Goal: Information Seeking & Learning: Learn about a topic

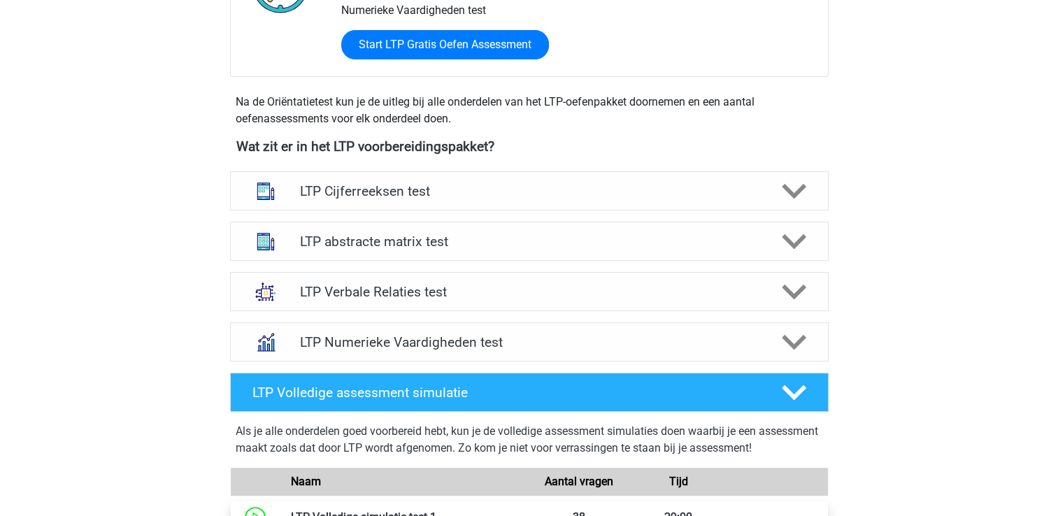
scroll to position [419, 0]
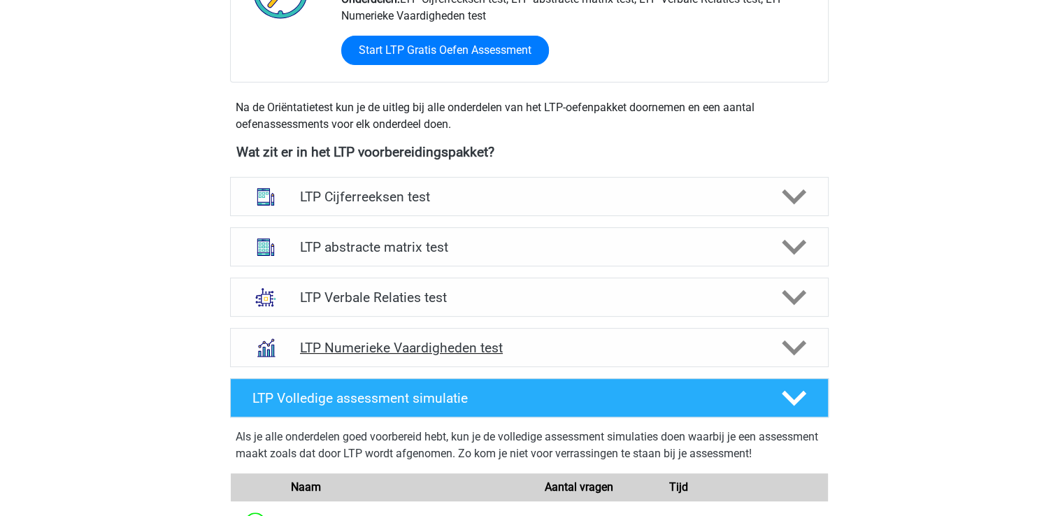
click at [417, 353] on h4 "LTP Numerieke Vaardigheden test" at bounding box center [529, 348] width 458 height 16
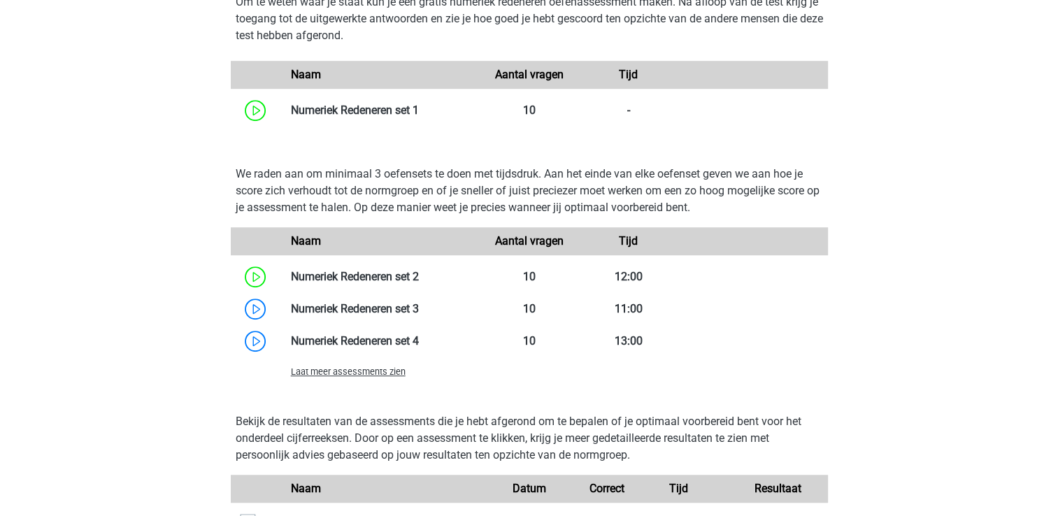
scroll to position [909, 0]
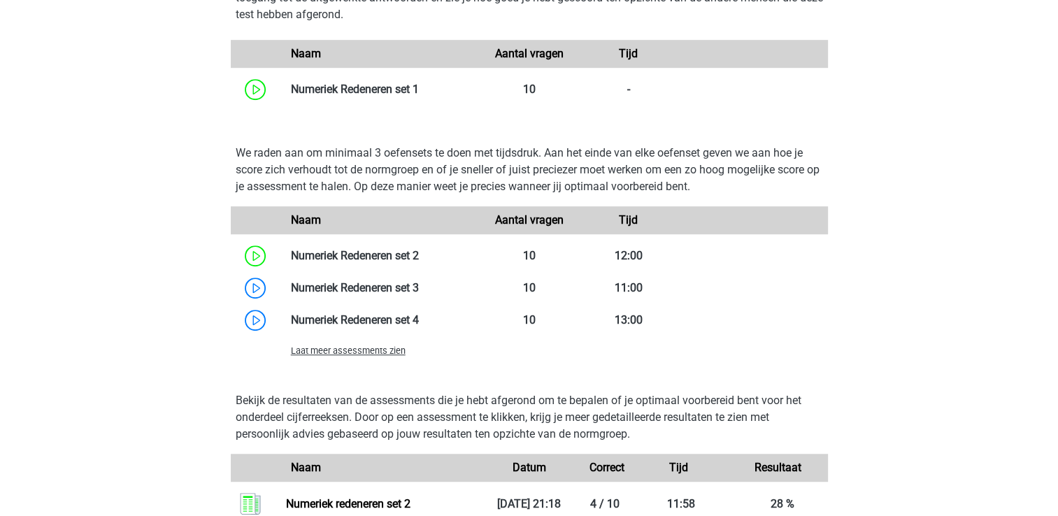
click at [378, 354] on span "Laat meer assessments zien" at bounding box center [348, 350] width 115 height 10
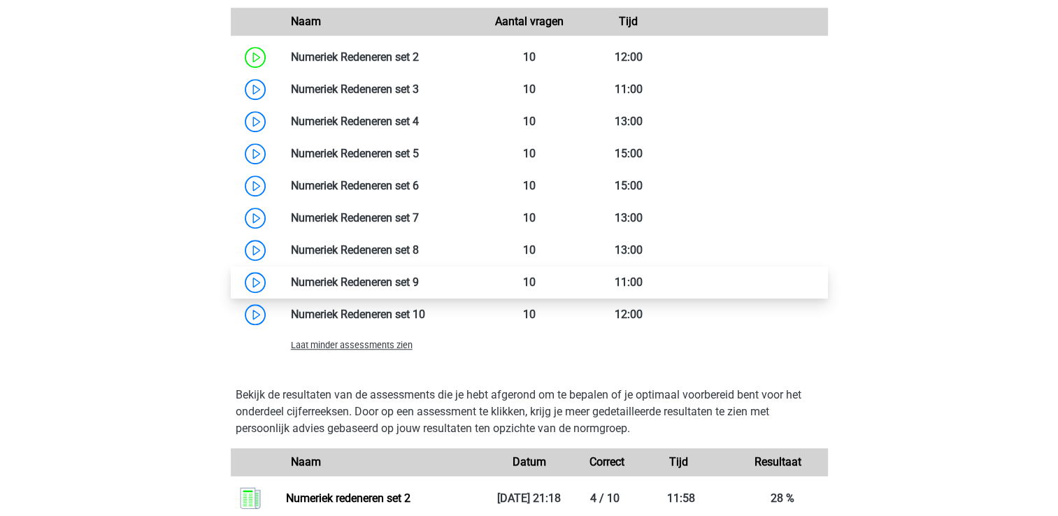
scroll to position [1049, 0]
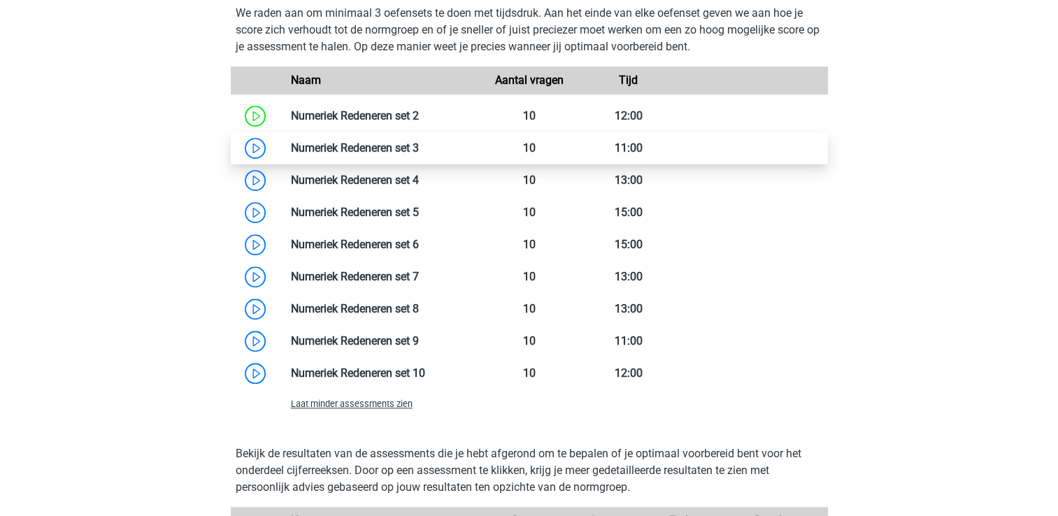
click at [419, 149] on link at bounding box center [419, 147] width 0 height 13
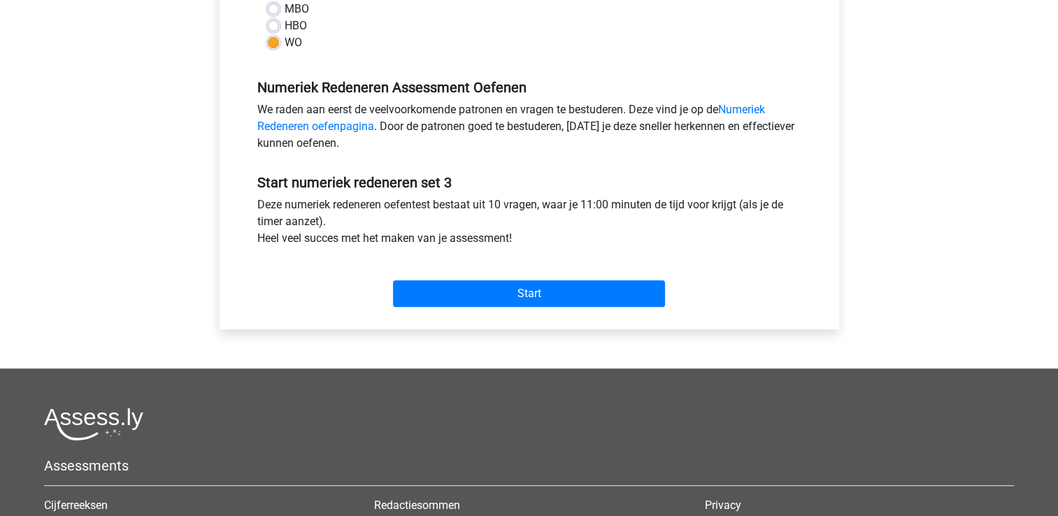
scroll to position [419, 0]
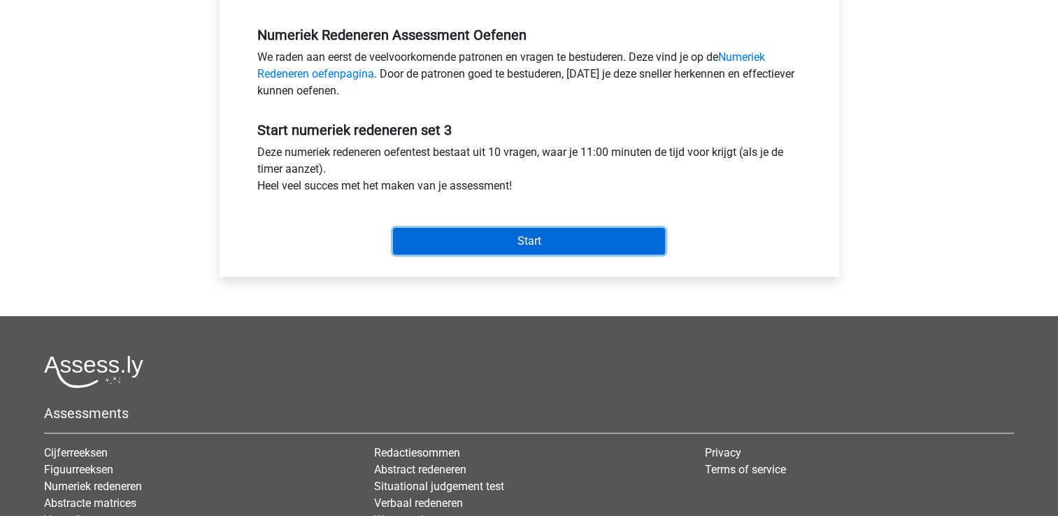
click at [484, 245] on input "Start" at bounding box center [529, 241] width 272 height 27
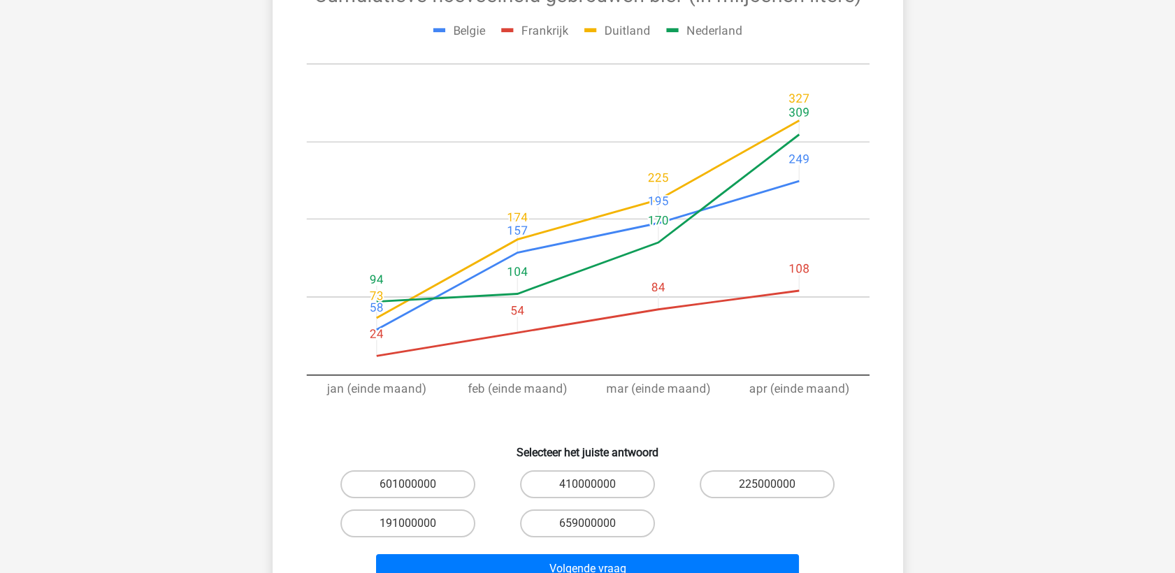
scroll to position [233, 0]
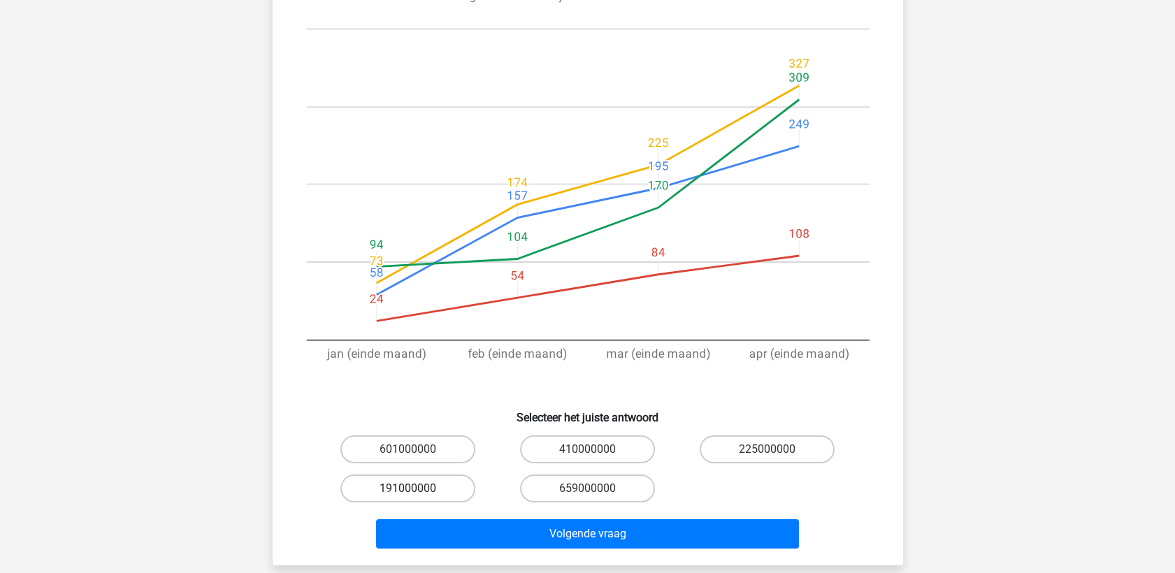
click at [398, 489] on label "191000000" at bounding box center [407, 489] width 135 height 28
click at [408, 489] on input "191000000" at bounding box center [412, 493] width 9 height 9
radio input "true"
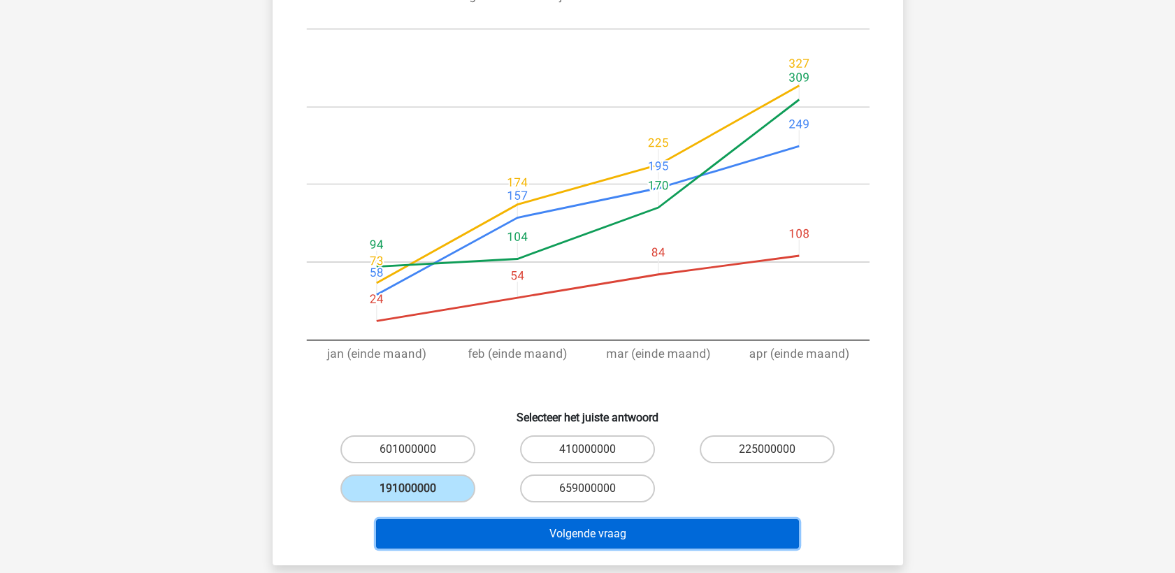
click at [515, 515] on button "Volgende vraag" at bounding box center [587, 533] width 423 height 29
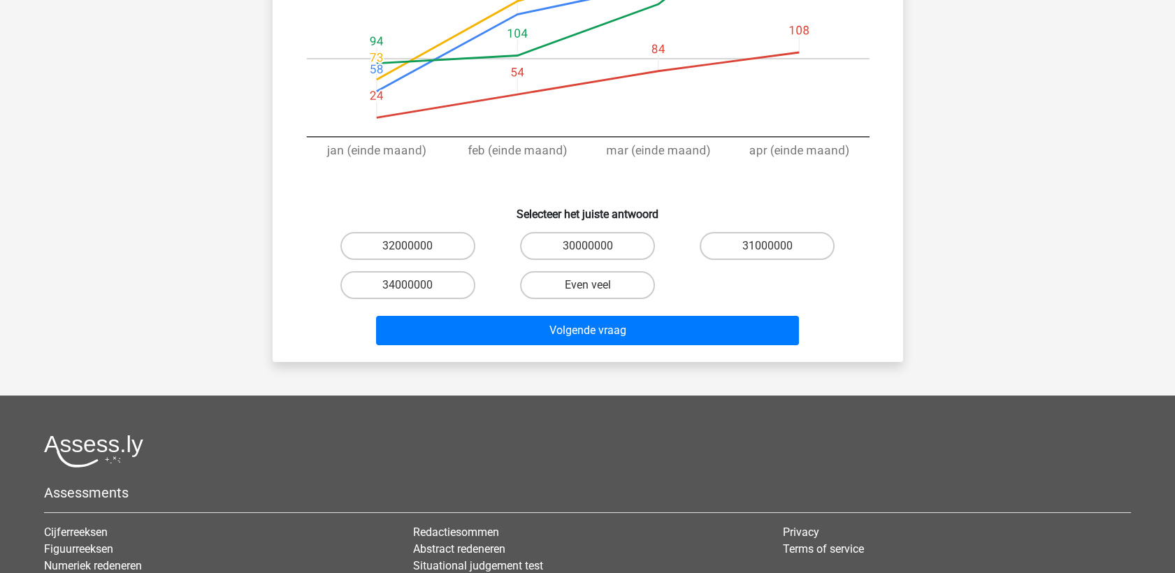
scroll to position [459, 0]
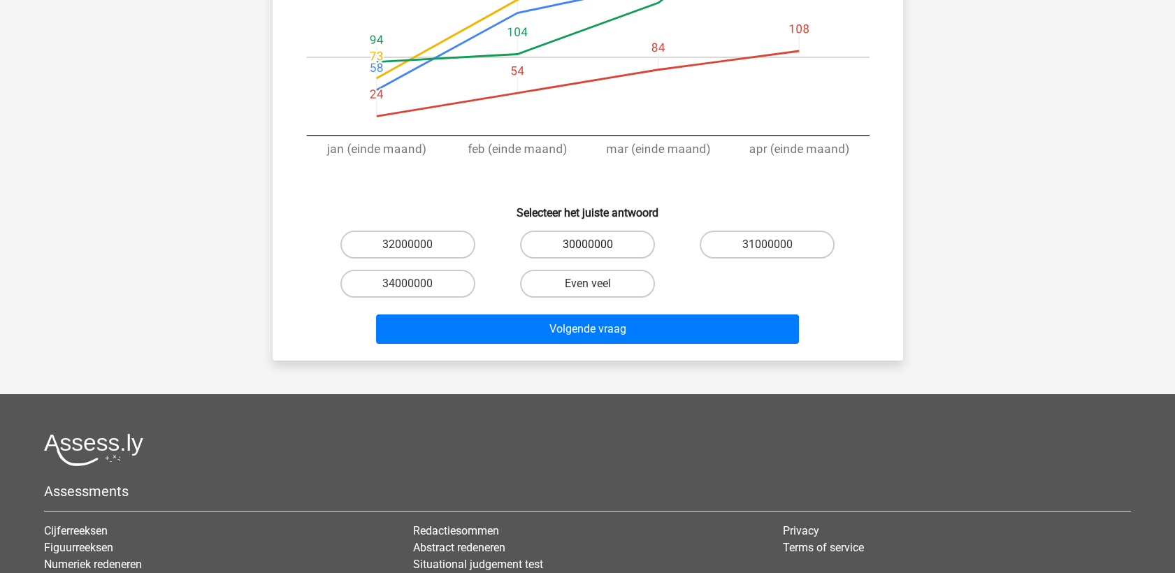
click at [600, 231] on label "30000000" at bounding box center [587, 245] width 135 height 28
click at [596, 245] on input "30000000" at bounding box center [591, 249] width 9 height 9
radio input "true"
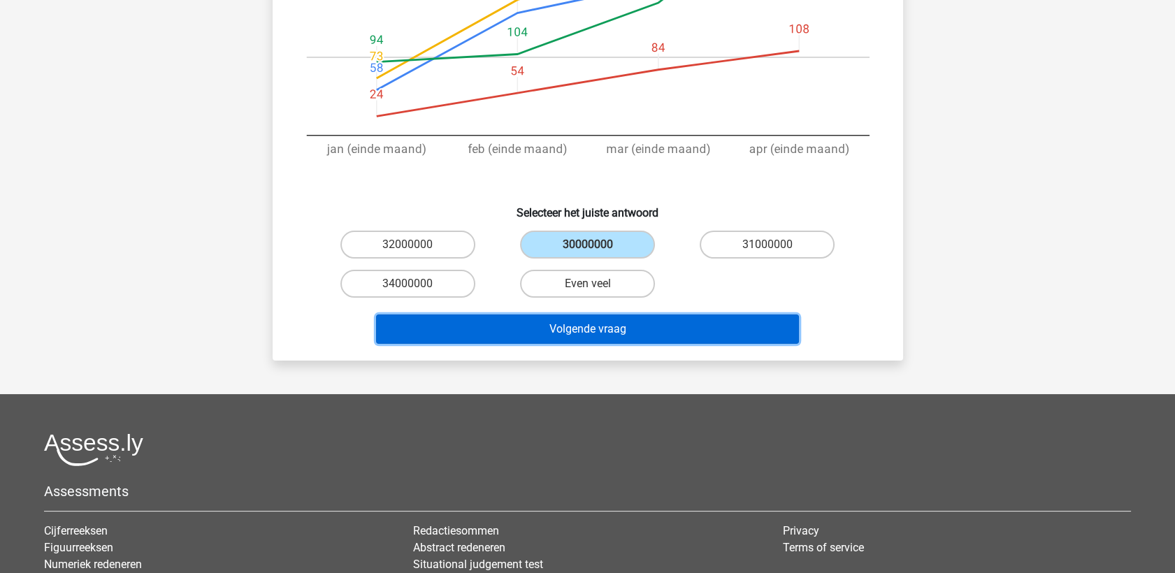
click at [590, 315] on button "Volgende vraag" at bounding box center [587, 329] width 423 height 29
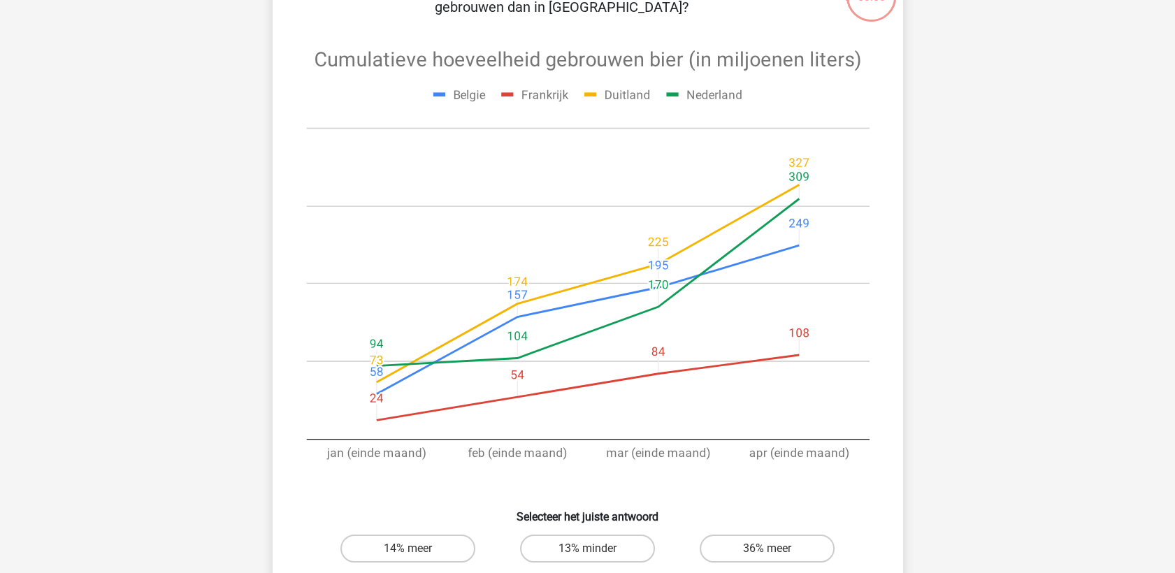
scroll to position [388, 0]
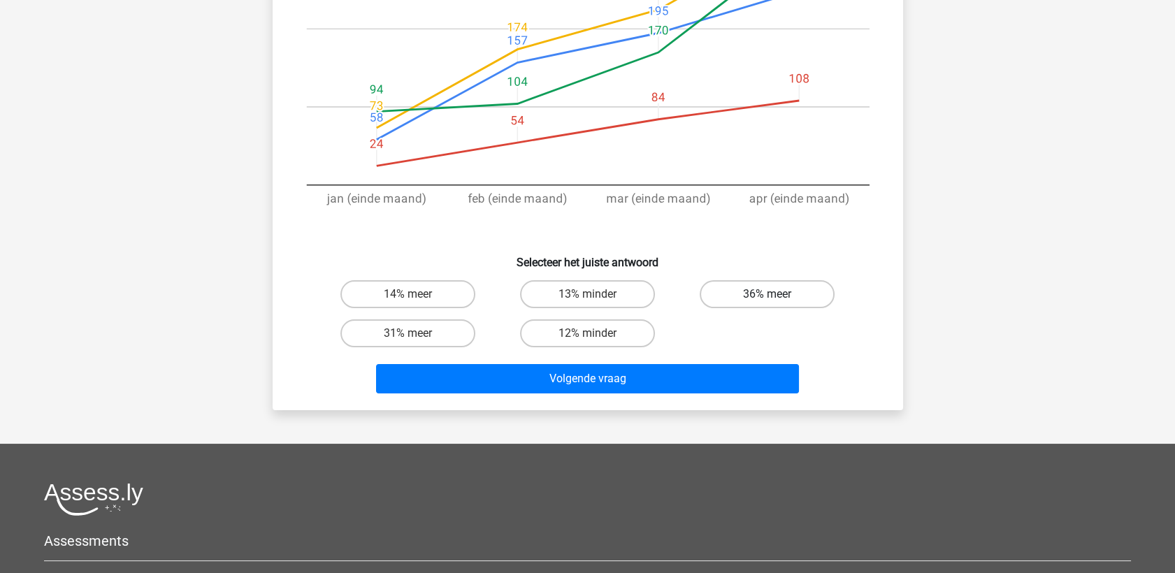
click at [773, 293] on label "36% meer" at bounding box center [767, 294] width 135 height 28
click at [773, 294] on input "36% meer" at bounding box center [772, 298] width 9 height 9
radio input "true"
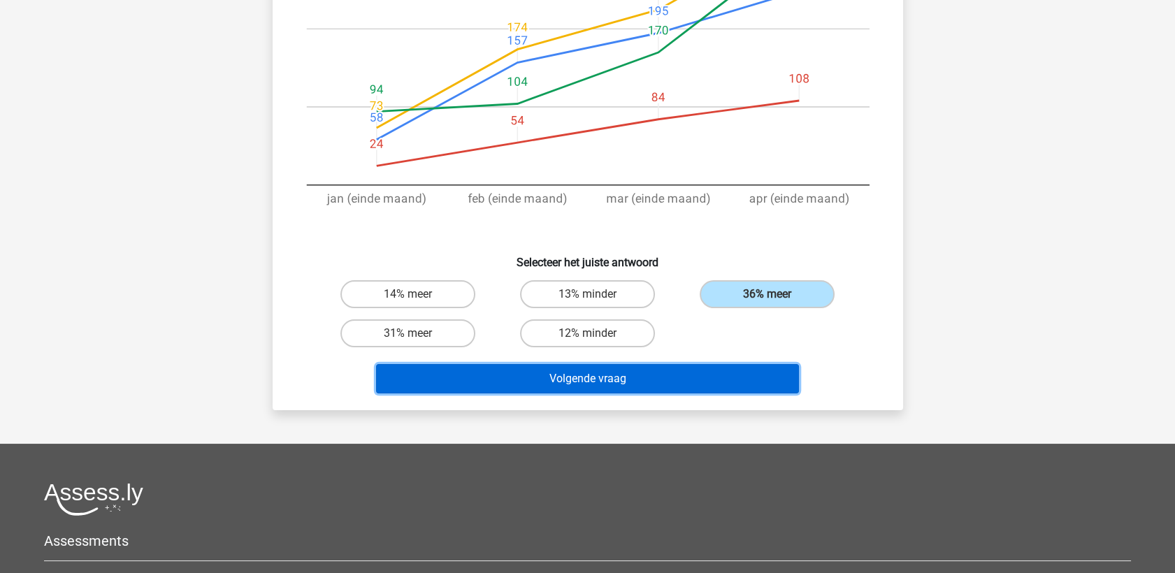
click at [665, 370] on button "Volgende vraag" at bounding box center [587, 378] width 423 height 29
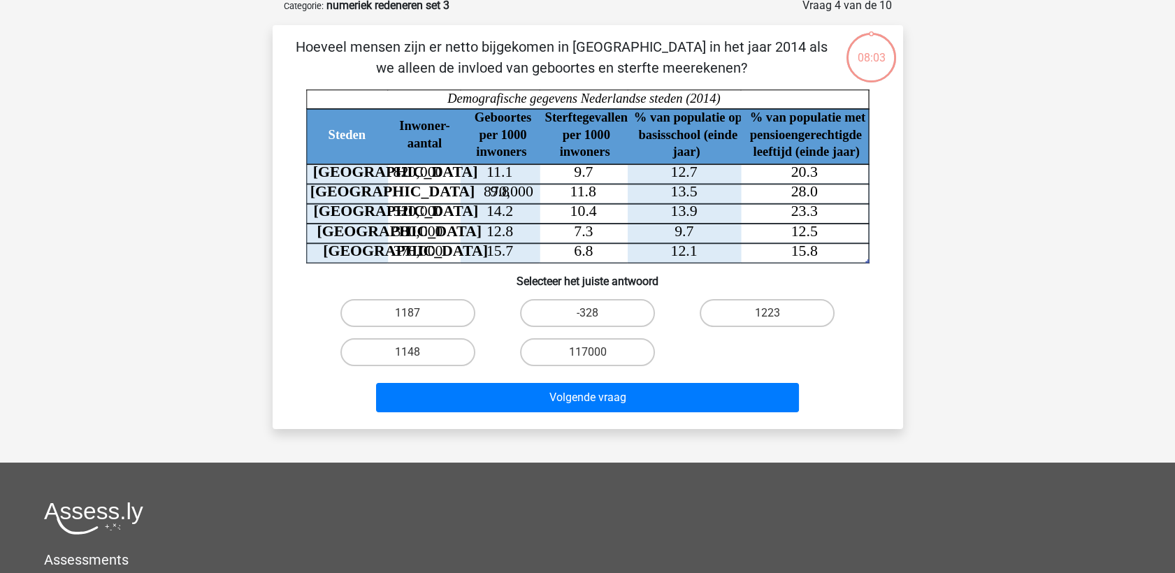
scroll to position [70, 0]
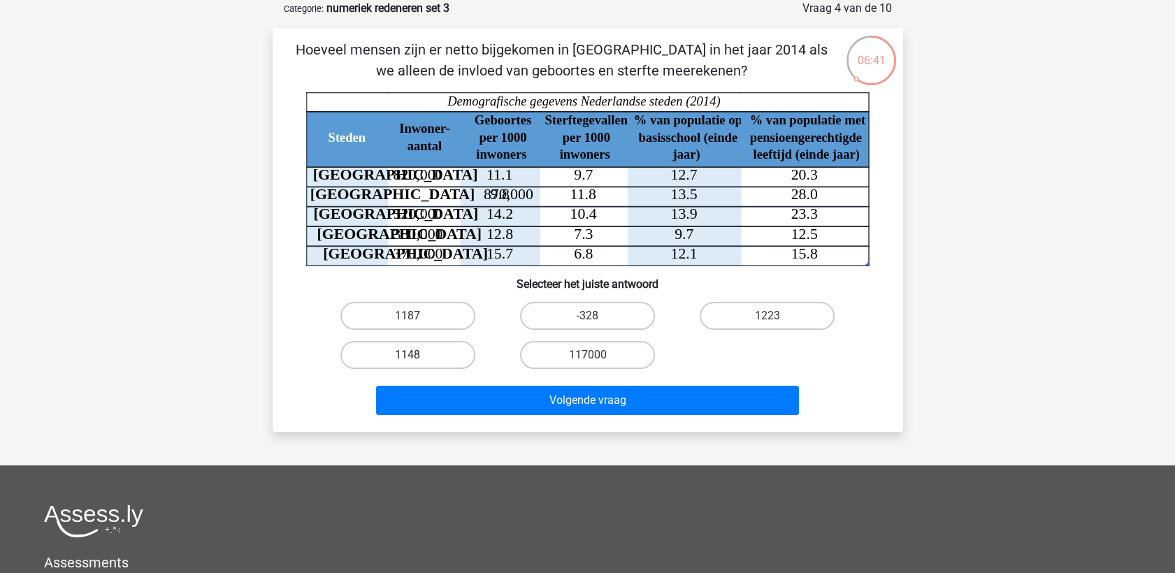
click at [408, 346] on label "1148" at bounding box center [407, 355] width 135 height 28
click at [408, 355] on input "1148" at bounding box center [412, 359] width 9 height 9
radio input "true"
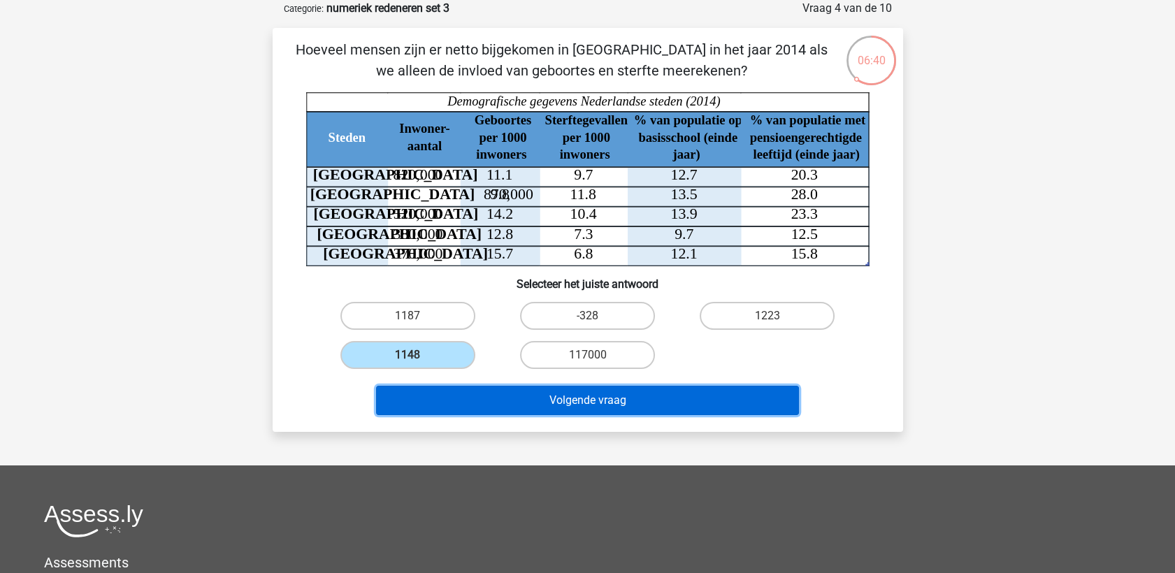
click at [480, 404] on button "Volgende vraag" at bounding box center [587, 400] width 423 height 29
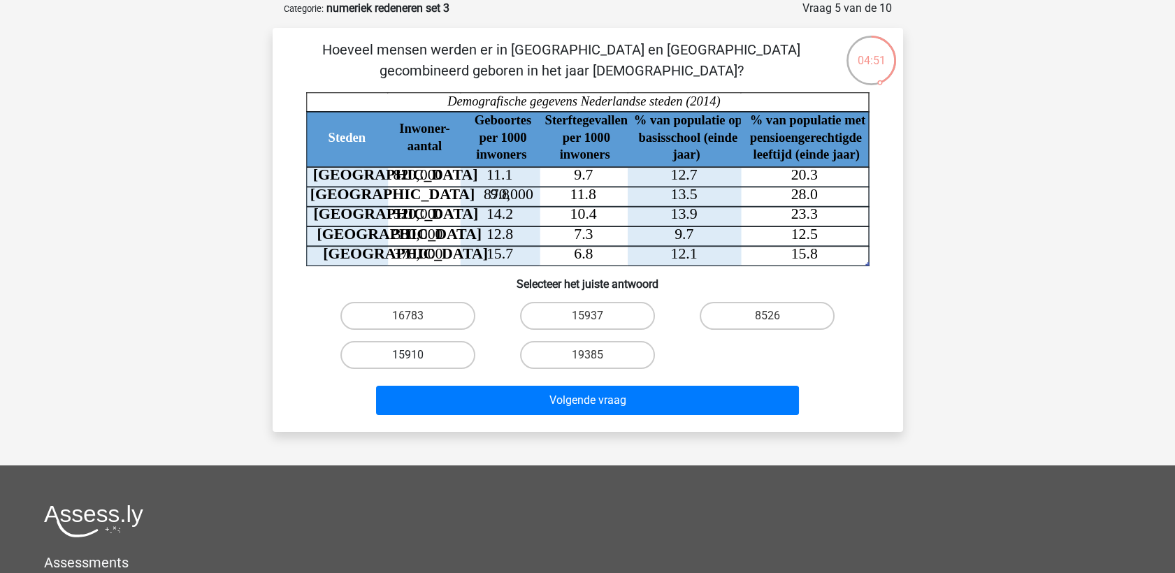
click at [429, 359] on label "15910" at bounding box center [407, 355] width 135 height 28
click at [417, 359] on input "15910" at bounding box center [412, 359] width 9 height 9
radio input "true"
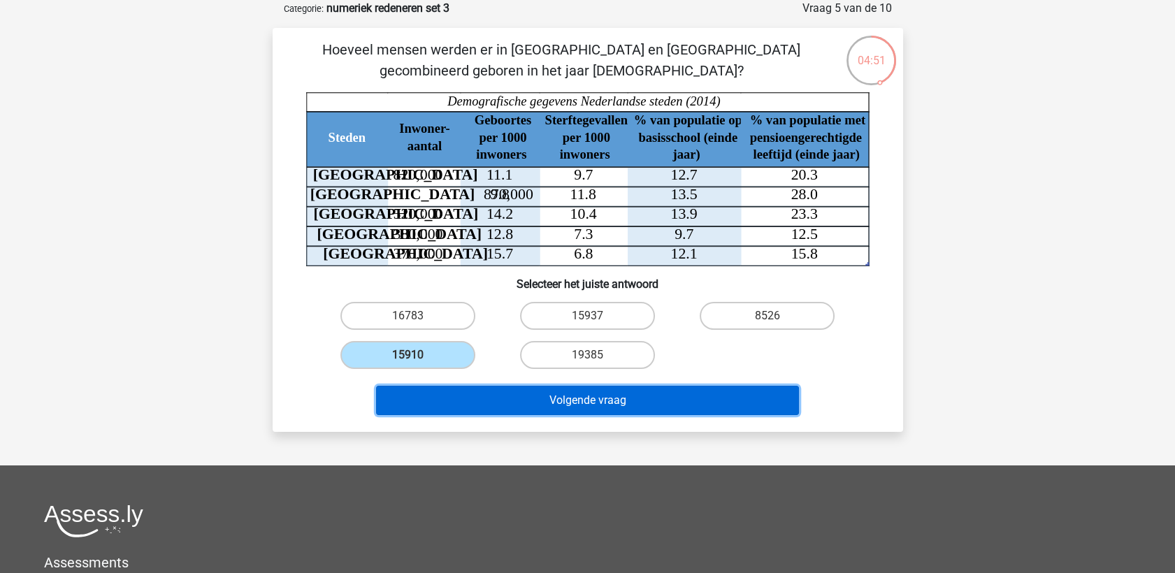
click at [484, 390] on button "Volgende vraag" at bounding box center [587, 400] width 423 height 29
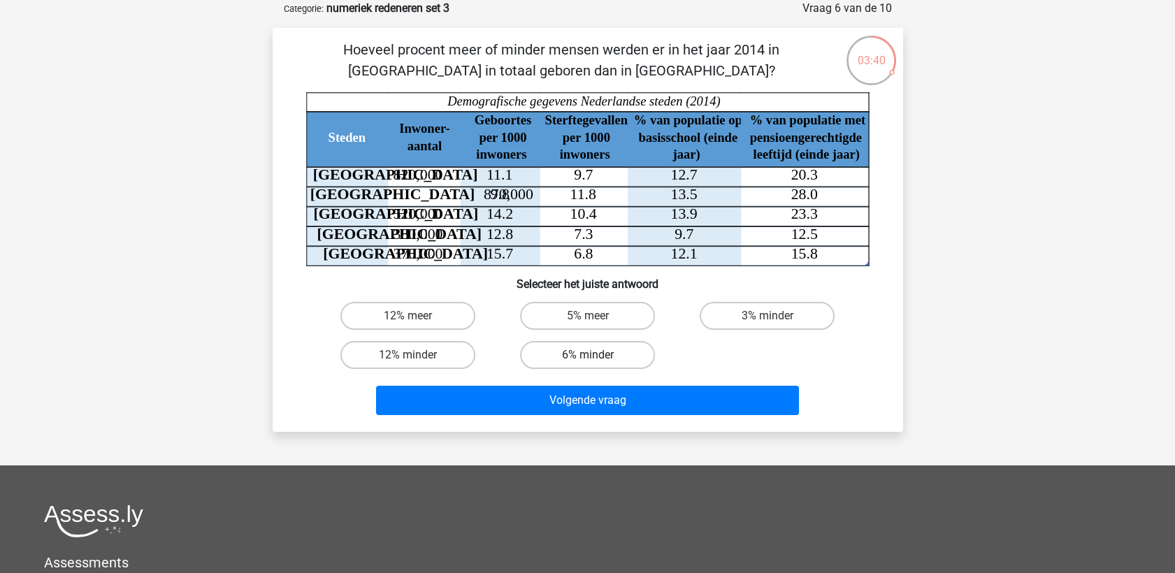
click at [604, 350] on label "6% minder" at bounding box center [587, 355] width 135 height 28
click at [596, 355] on input "6% minder" at bounding box center [591, 359] width 9 height 9
radio input "true"
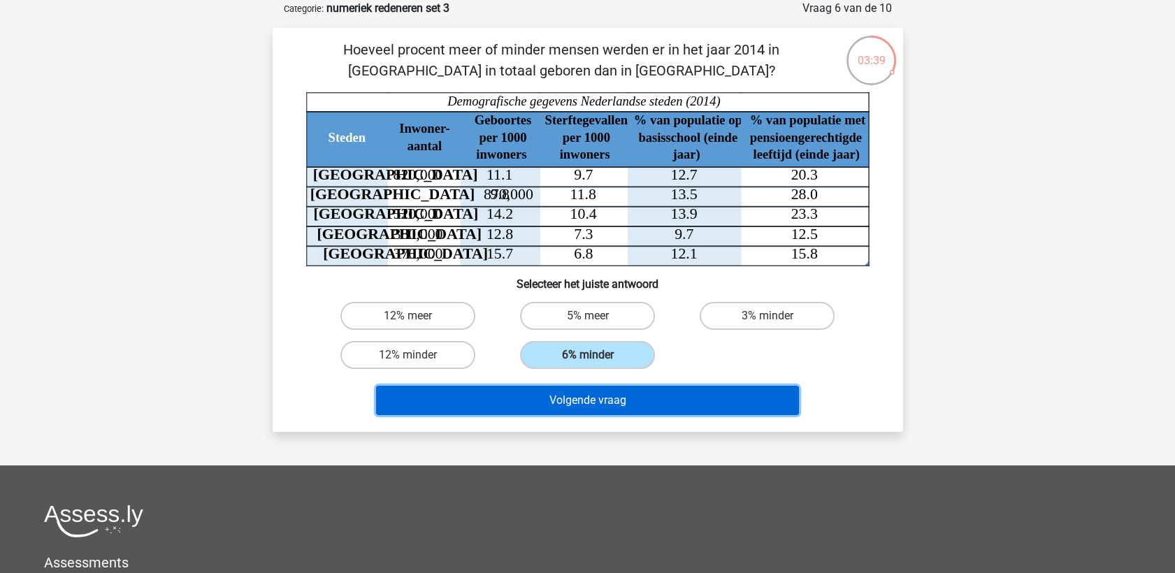
click at [624, 393] on button "Volgende vraag" at bounding box center [587, 400] width 423 height 29
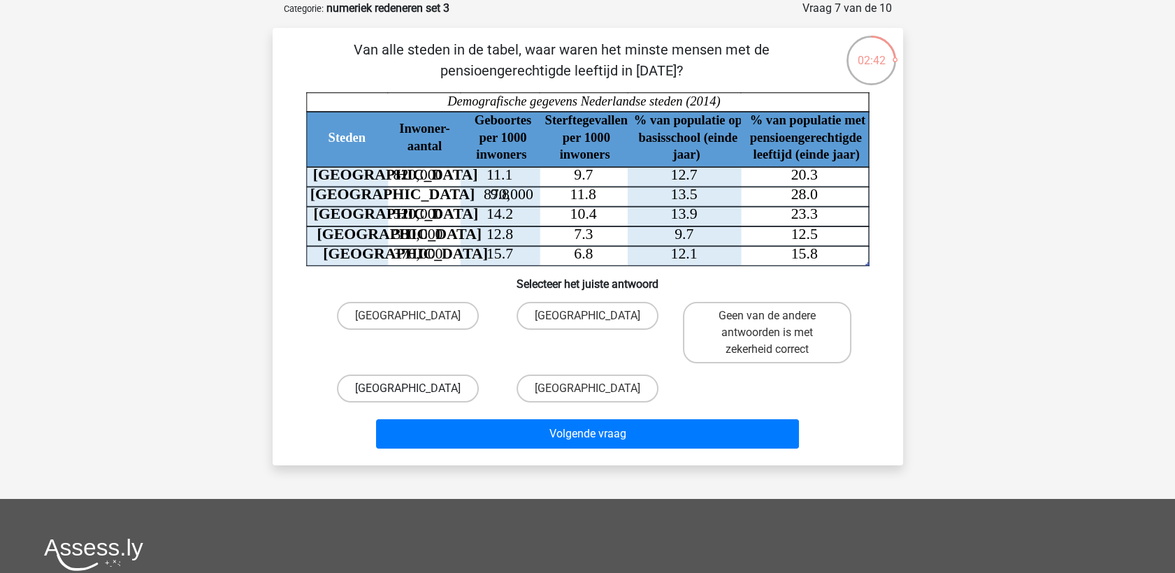
click at [425, 387] on label "[GEOGRAPHIC_DATA]" at bounding box center [408, 389] width 142 height 28
click at [417, 389] on input "[GEOGRAPHIC_DATA]" at bounding box center [412, 393] width 9 height 9
radio input "true"
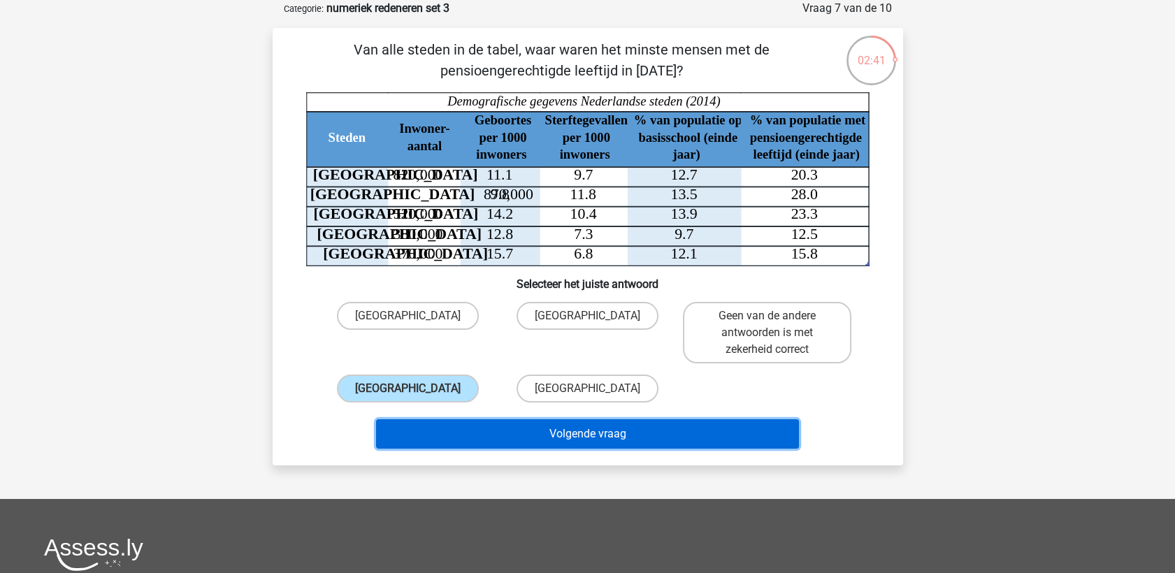
click at [443, 424] on button "Volgende vraag" at bounding box center [587, 433] width 423 height 29
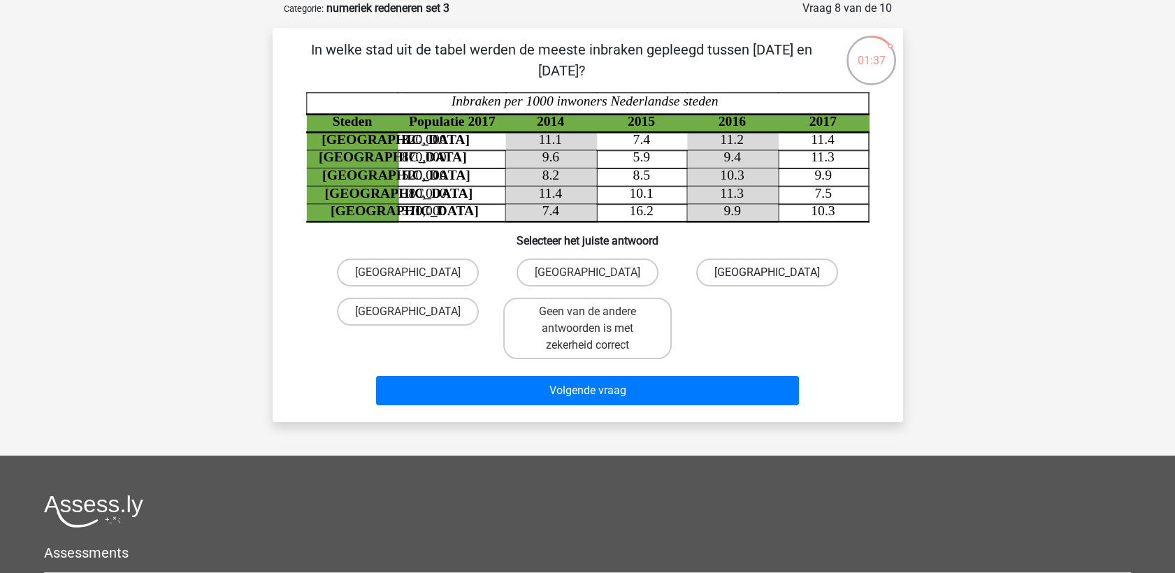
click at [769, 260] on label "[GEOGRAPHIC_DATA]" at bounding box center [767, 273] width 142 height 28
click at [769, 273] on input "[GEOGRAPHIC_DATA]" at bounding box center [772, 277] width 9 height 9
radio input "true"
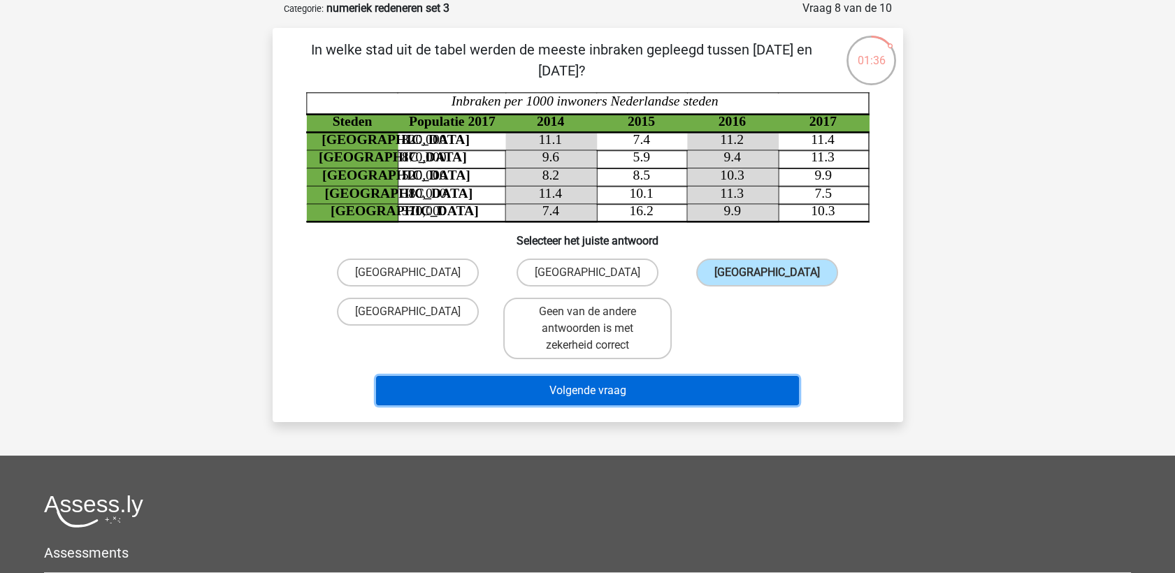
click at [598, 383] on button "Volgende vraag" at bounding box center [587, 390] width 423 height 29
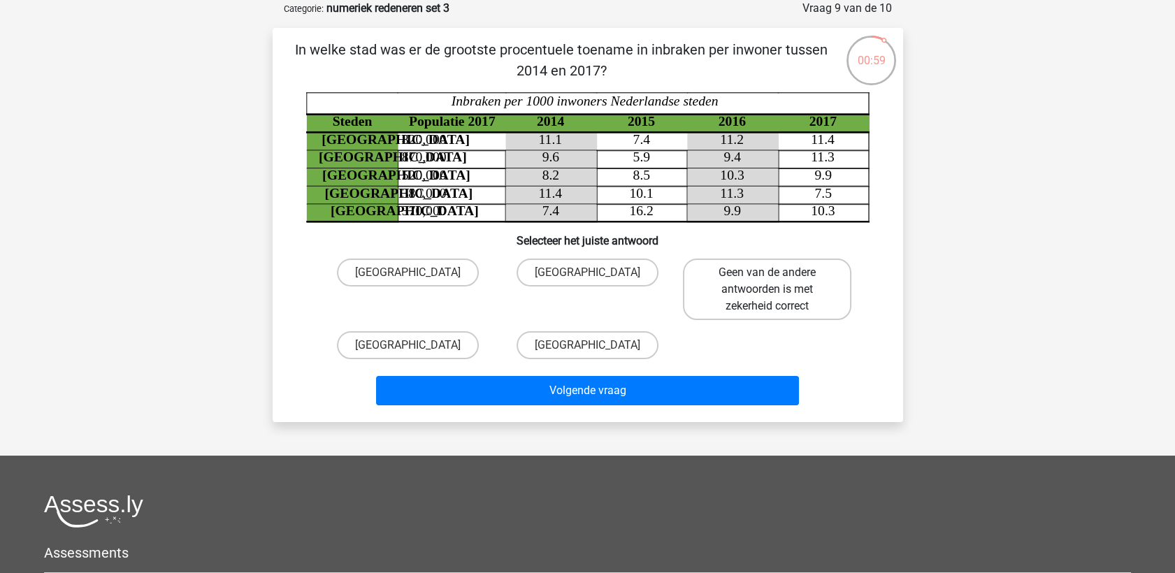
click at [773, 292] on label "Geen van de andere antwoorden is met zekerheid correct" at bounding box center [767, 290] width 168 height 62
click at [773, 282] on input "Geen van de andere antwoorden is met zekerheid correct" at bounding box center [772, 277] width 9 height 9
radio input "true"
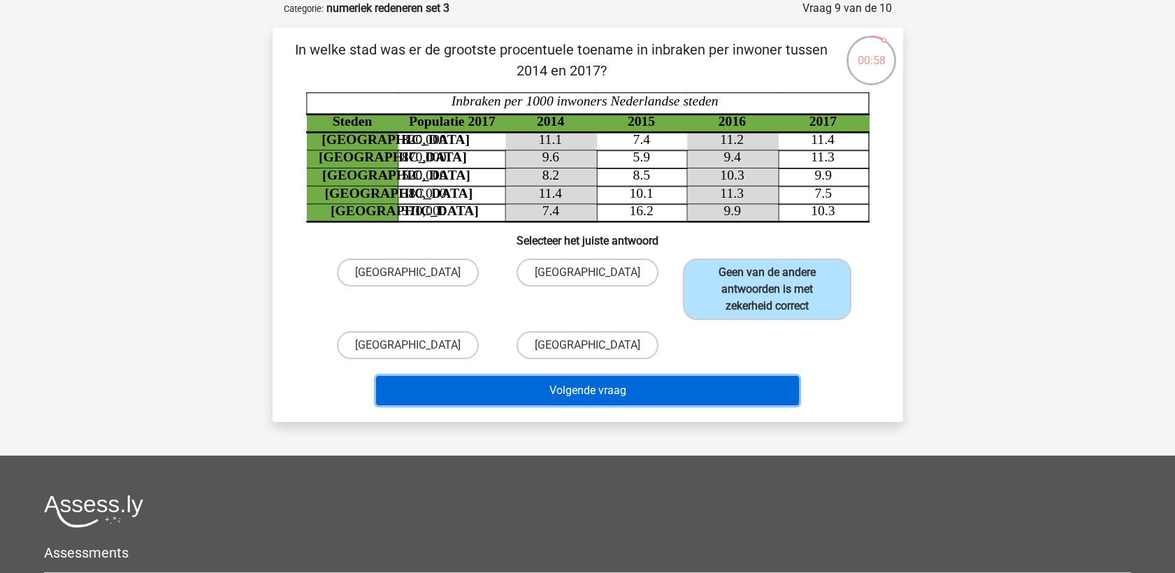
click at [668, 389] on button "Volgende vraag" at bounding box center [587, 390] width 423 height 29
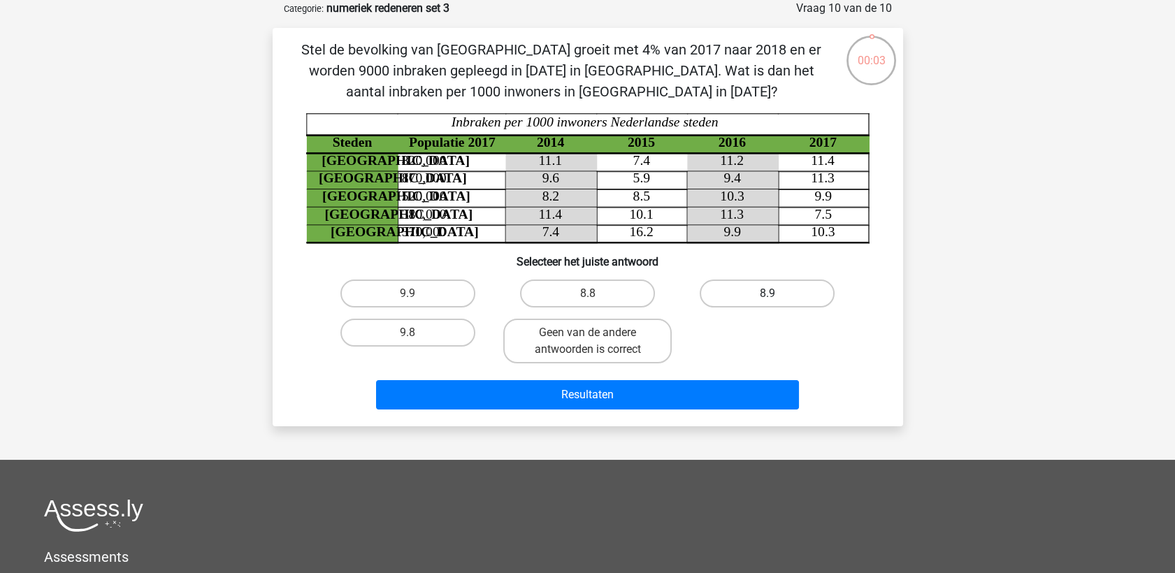
click at [745, 293] on label "8.9" at bounding box center [767, 294] width 135 height 28
click at [768, 294] on input "8.9" at bounding box center [772, 298] width 9 height 9
radio input "true"
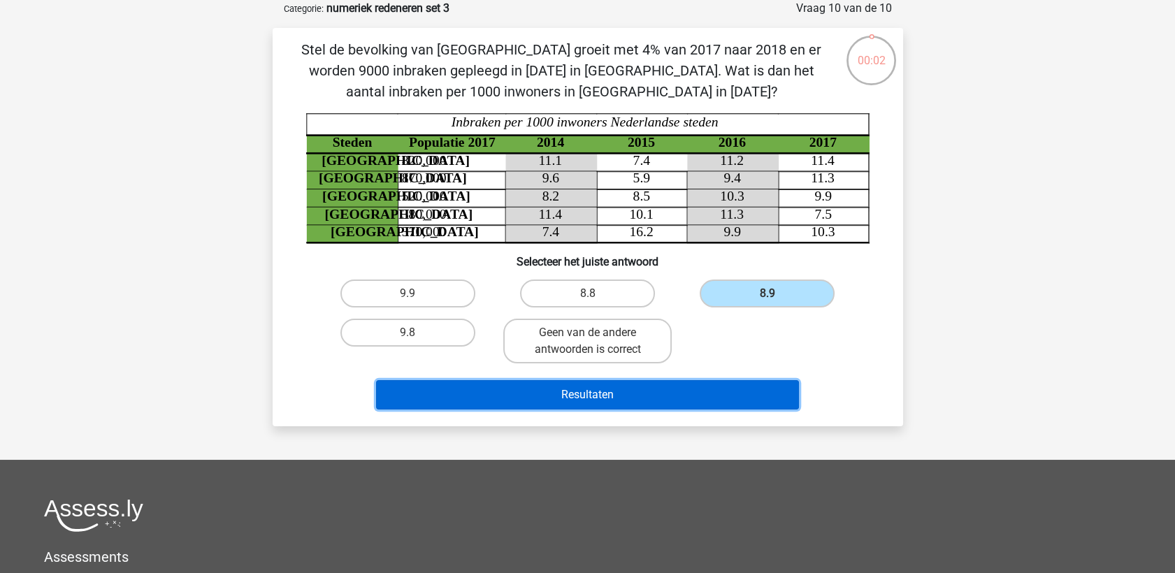
click at [692, 388] on button "Resultaten" at bounding box center [587, 394] width 423 height 29
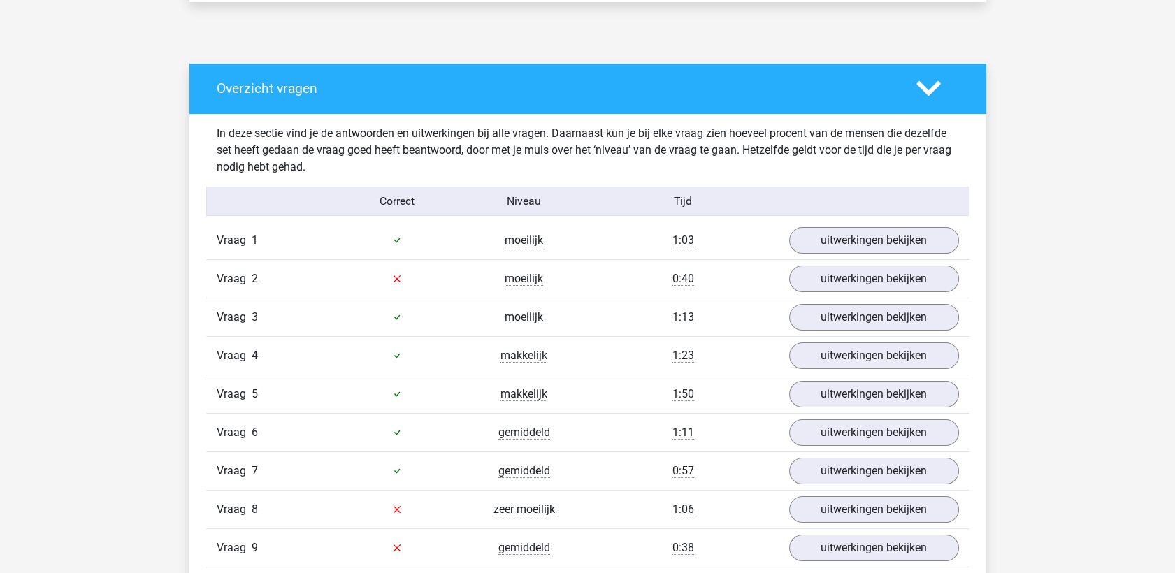
scroll to position [854, 0]
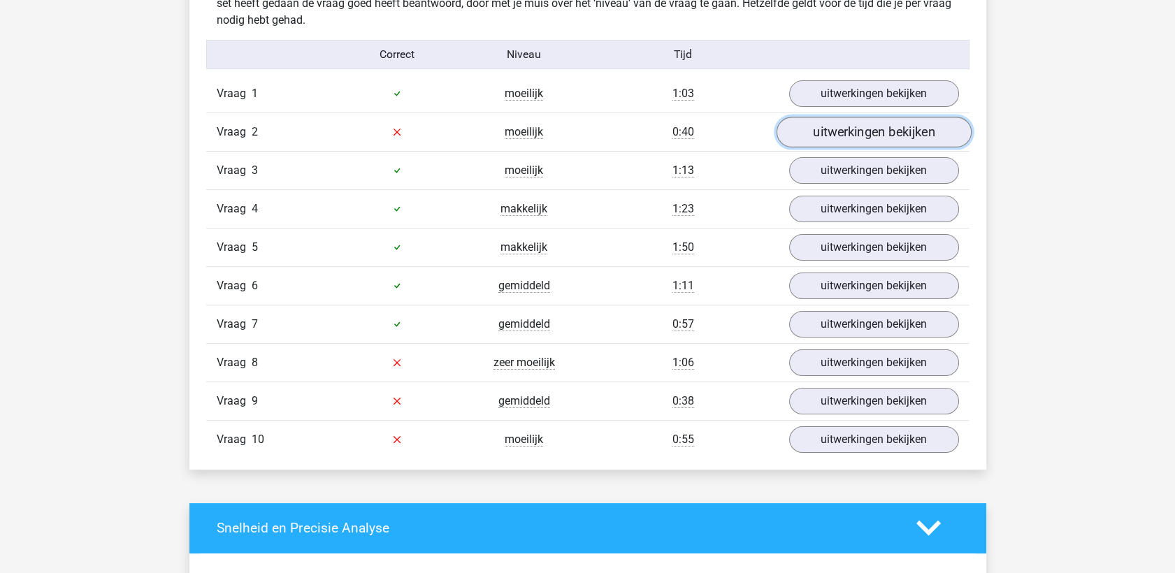
click at [909, 131] on link "uitwerkingen bekijken" at bounding box center [873, 132] width 195 height 31
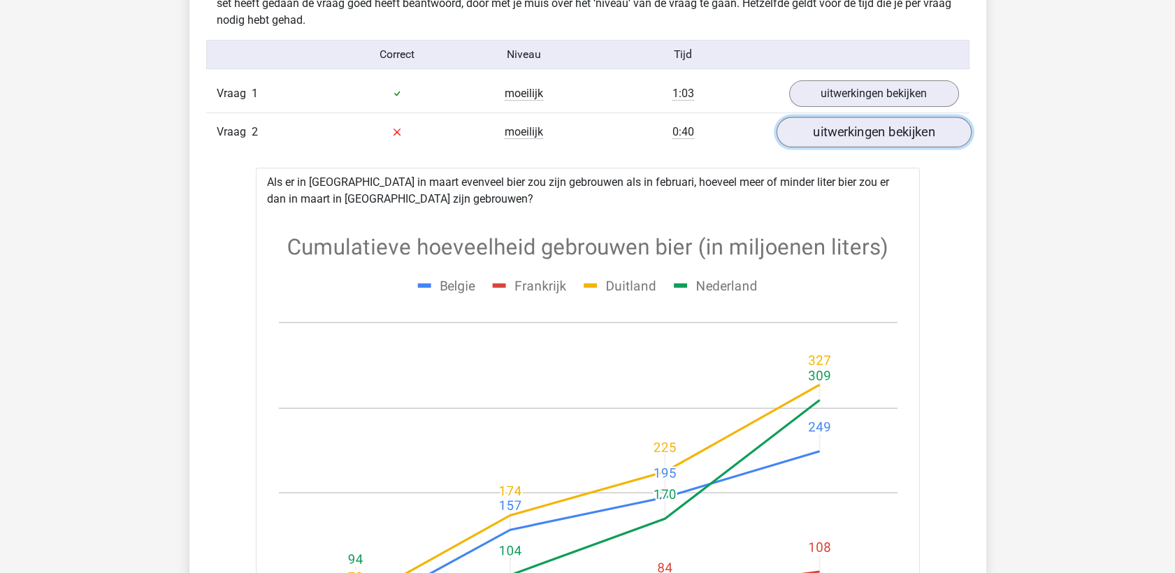
click at [928, 141] on link "uitwerkingen bekijken" at bounding box center [873, 132] width 195 height 31
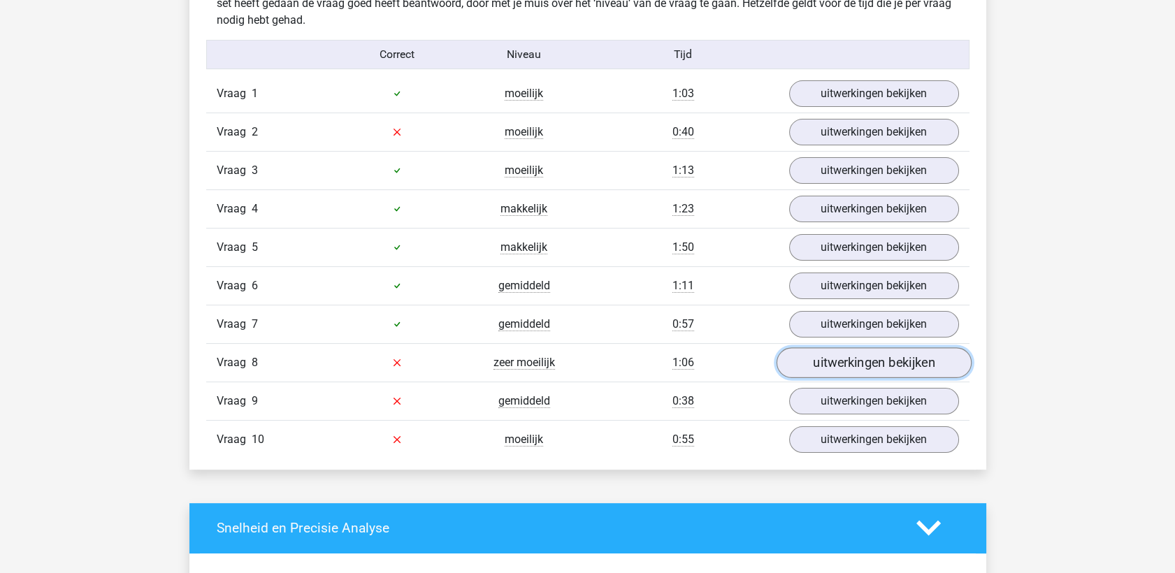
click at [907, 361] on link "uitwerkingen bekijken" at bounding box center [873, 362] width 195 height 31
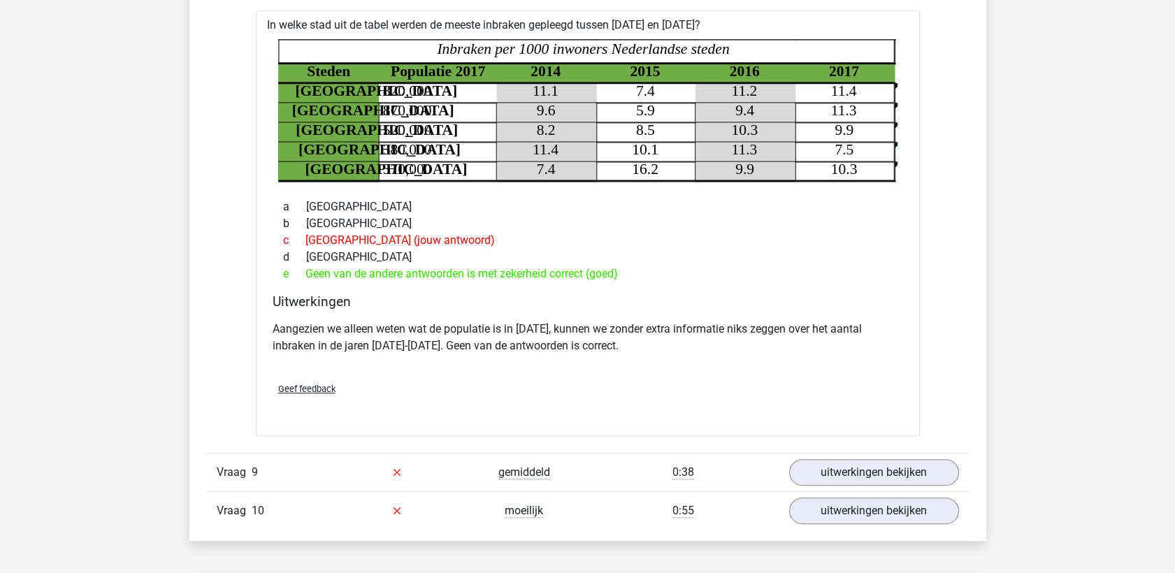
scroll to position [1165, 0]
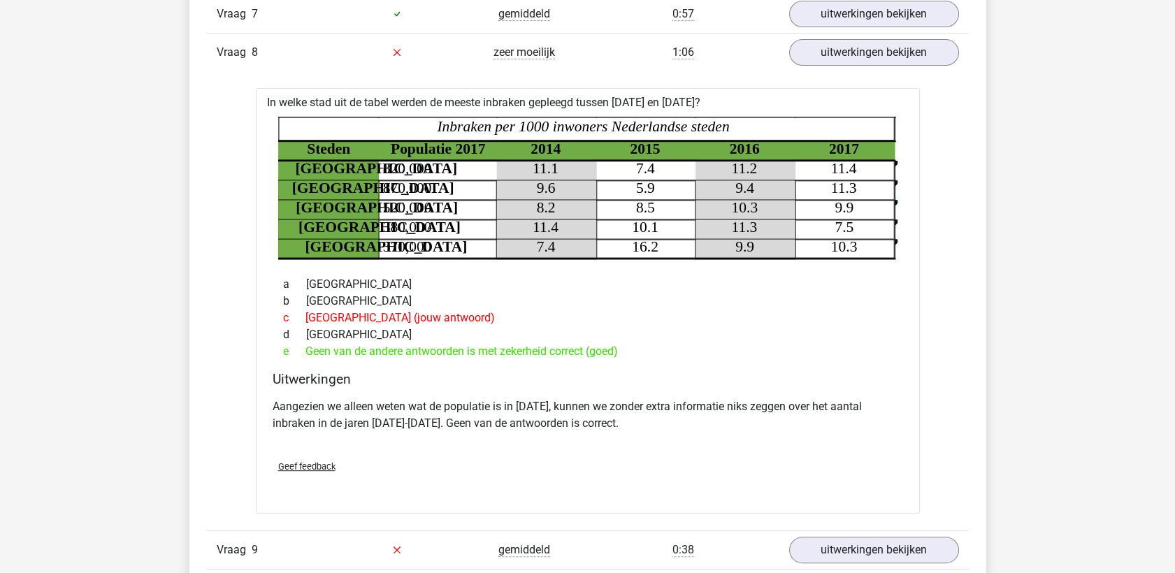
click at [303, 466] on span "Geef feedback" at bounding box center [306, 466] width 57 height 10
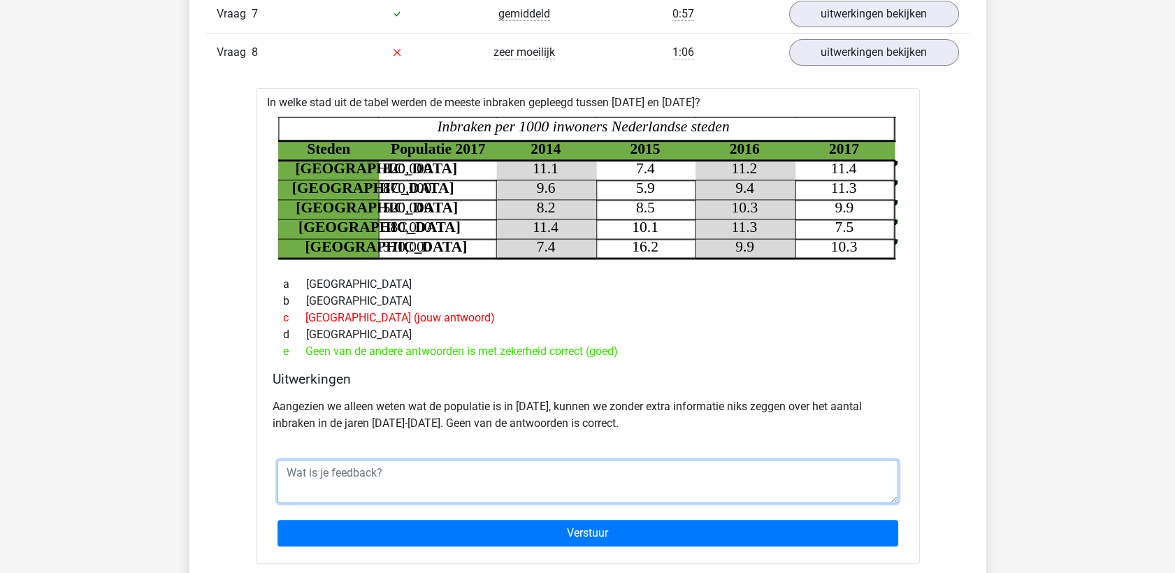
click at [515, 482] on textarea at bounding box center [588, 481] width 621 height 43
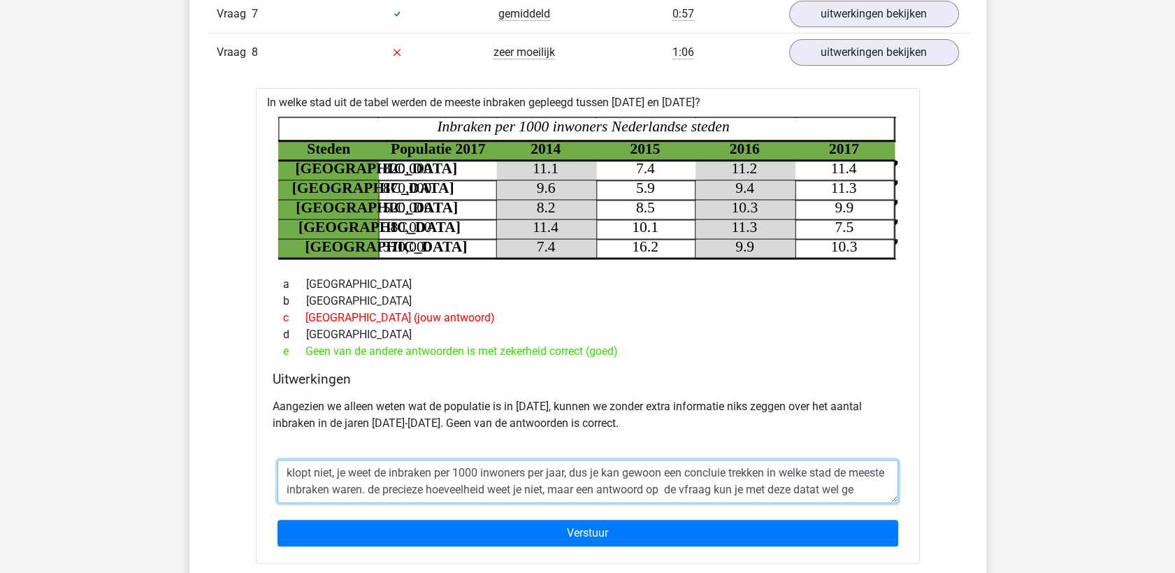
scroll to position [11, 0]
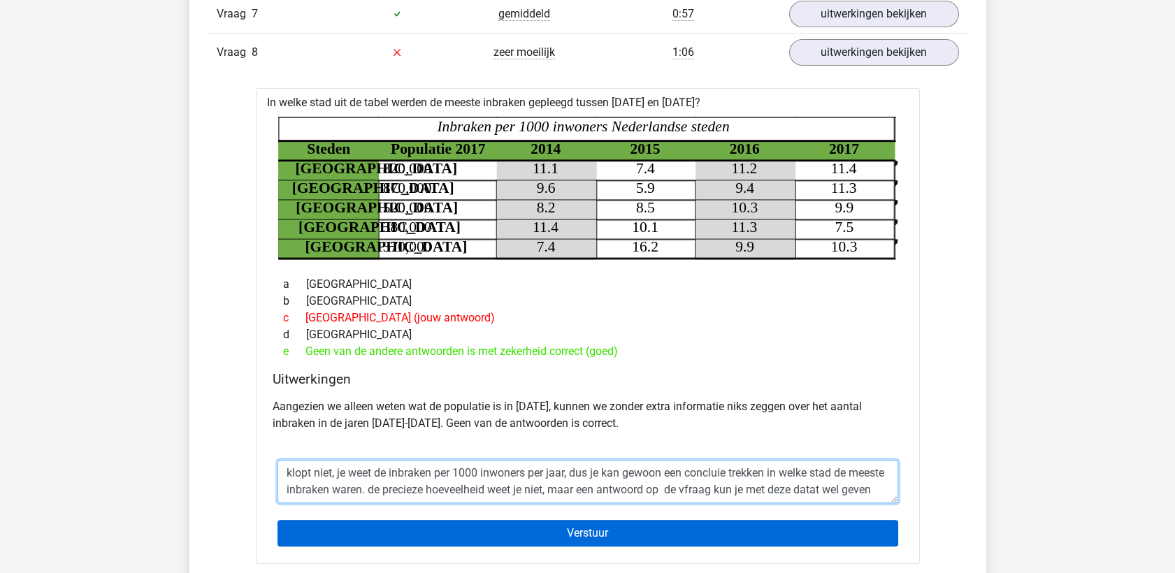
type textarea "klopt niet, je weet de inbraken per 1000 inwoners per jaar, dus je kan gewoon e…"
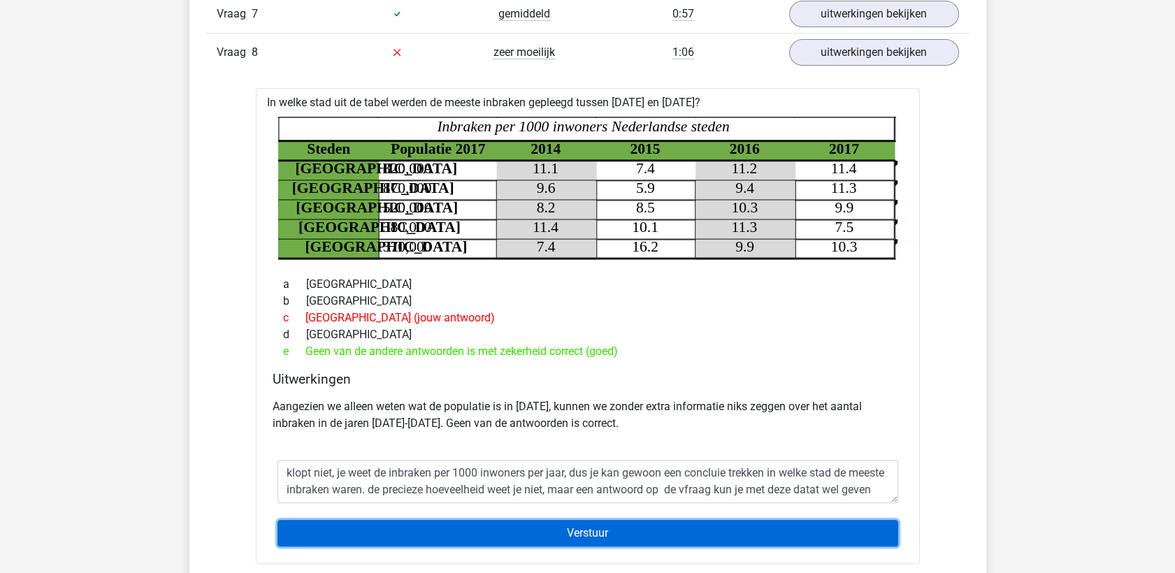
click at [585, 527] on input "Verstuur" at bounding box center [588, 533] width 621 height 27
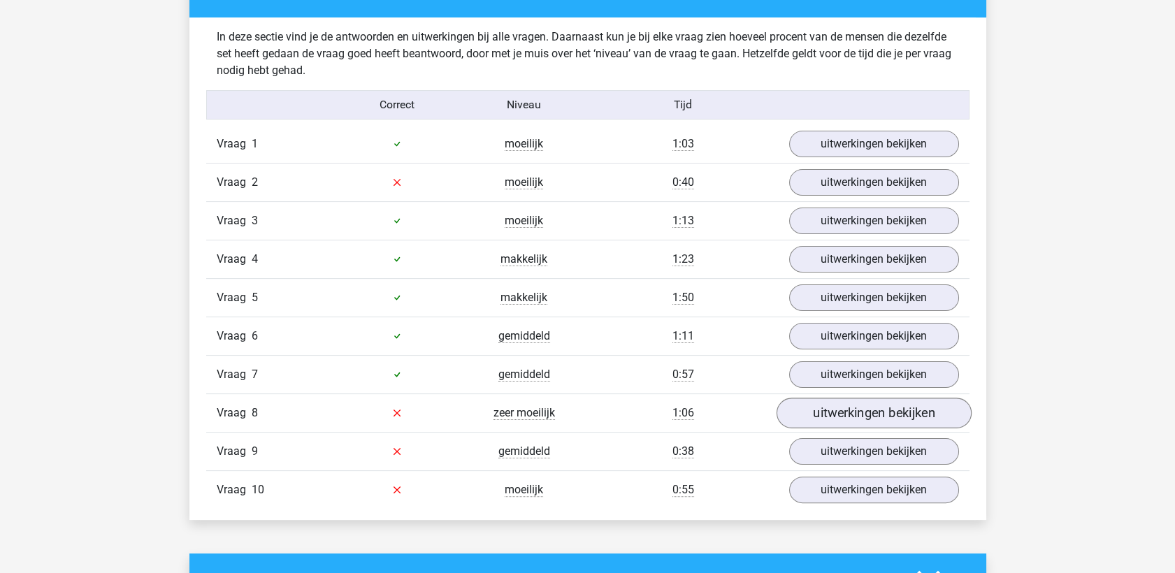
scroll to position [804, 0]
click at [844, 409] on link "uitwerkingen bekijken" at bounding box center [873, 413] width 195 height 31
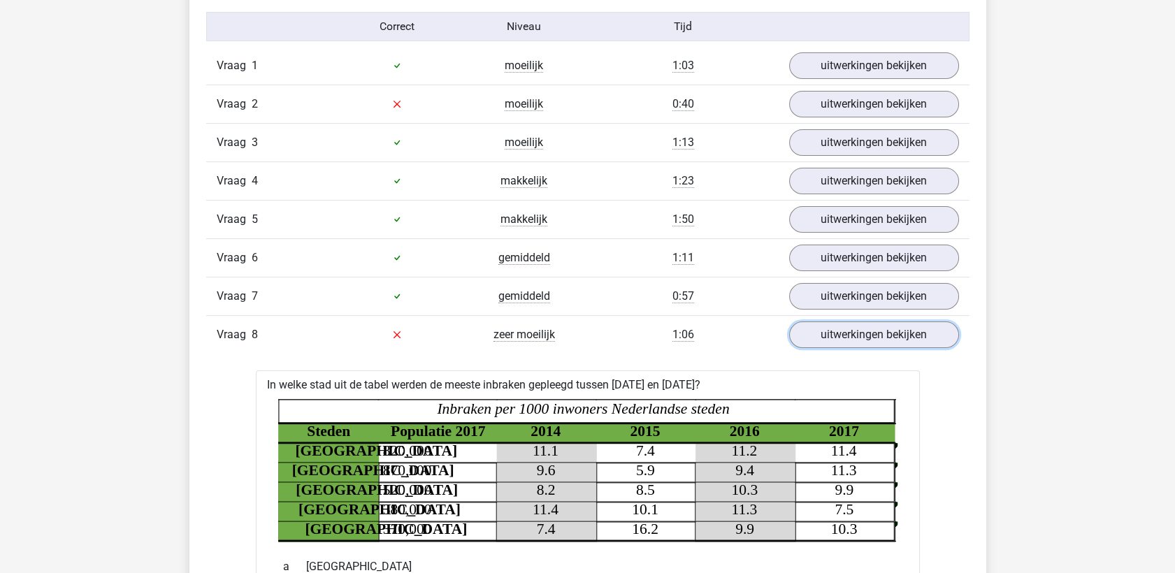
scroll to position [882, 0]
click at [877, 335] on link "uitwerkingen bekijken" at bounding box center [873, 335] width 195 height 31
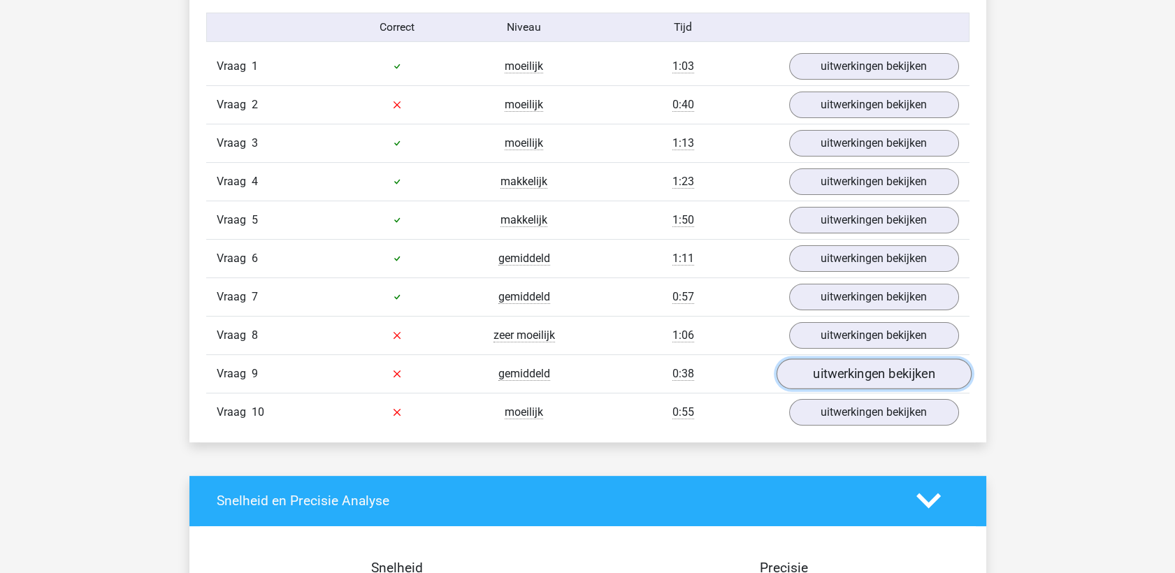
click at [874, 378] on link "uitwerkingen bekijken" at bounding box center [873, 374] width 195 height 31
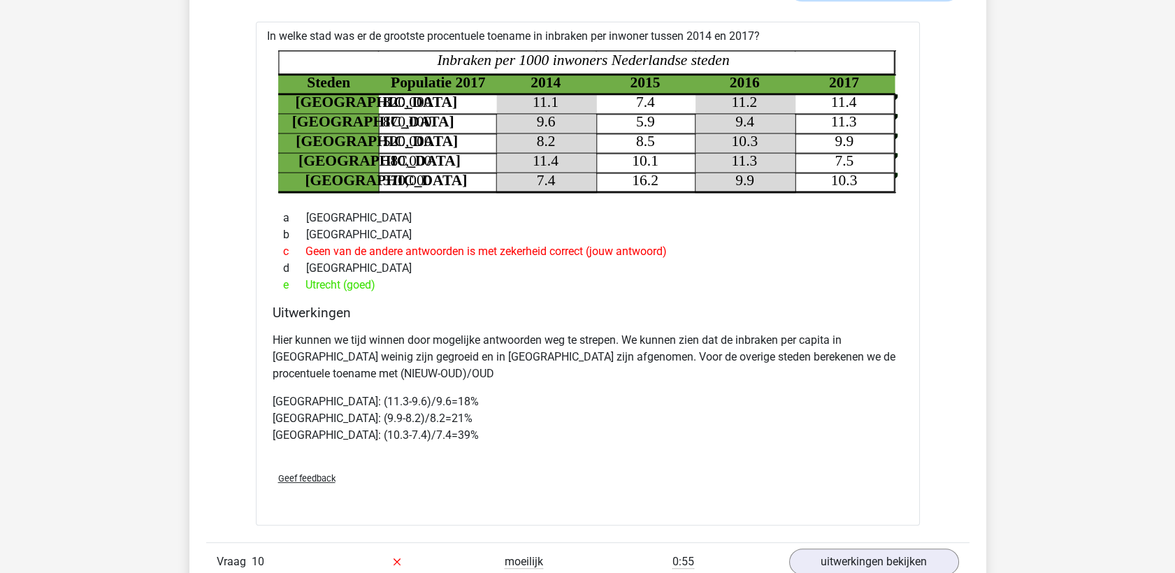
scroll to position [1192, 0]
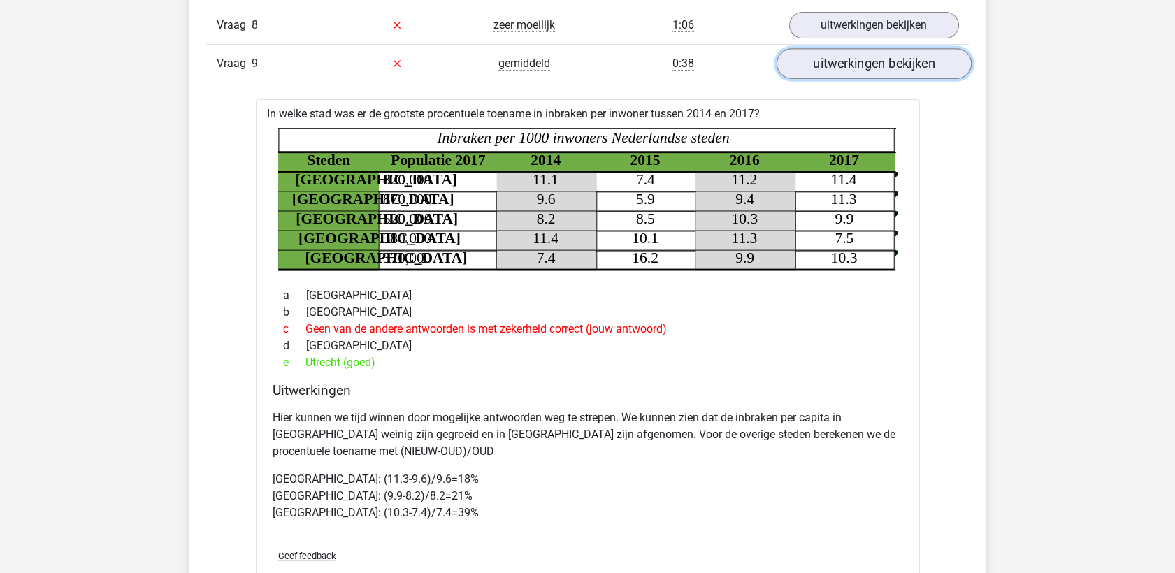
click at [876, 65] on link "uitwerkingen bekijken" at bounding box center [873, 63] width 195 height 31
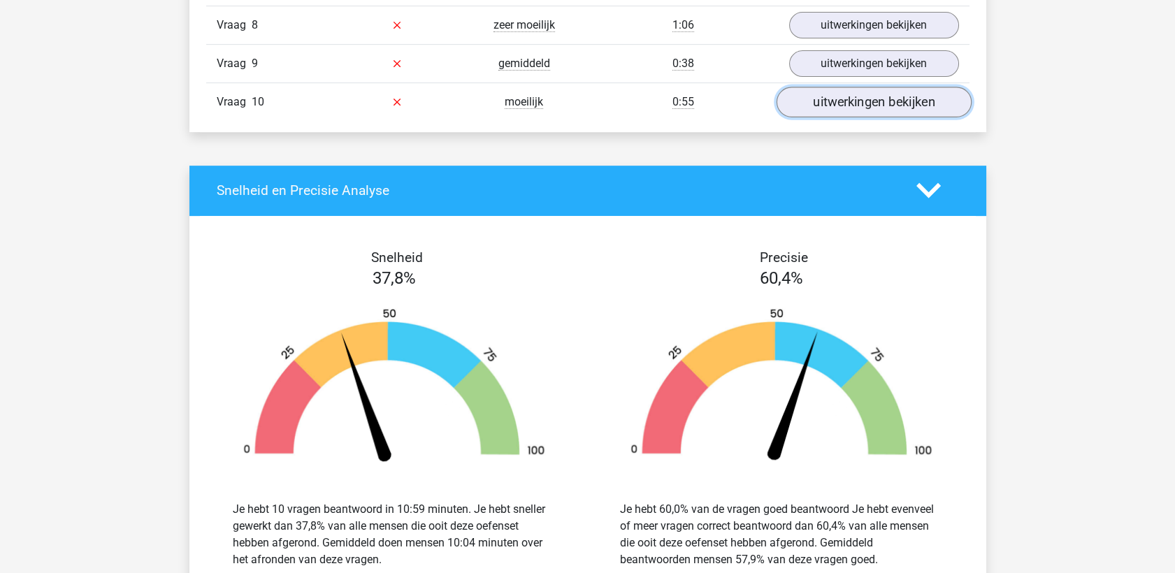
click at [902, 102] on link "uitwerkingen bekijken" at bounding box center [873, 102] width 195 height 31
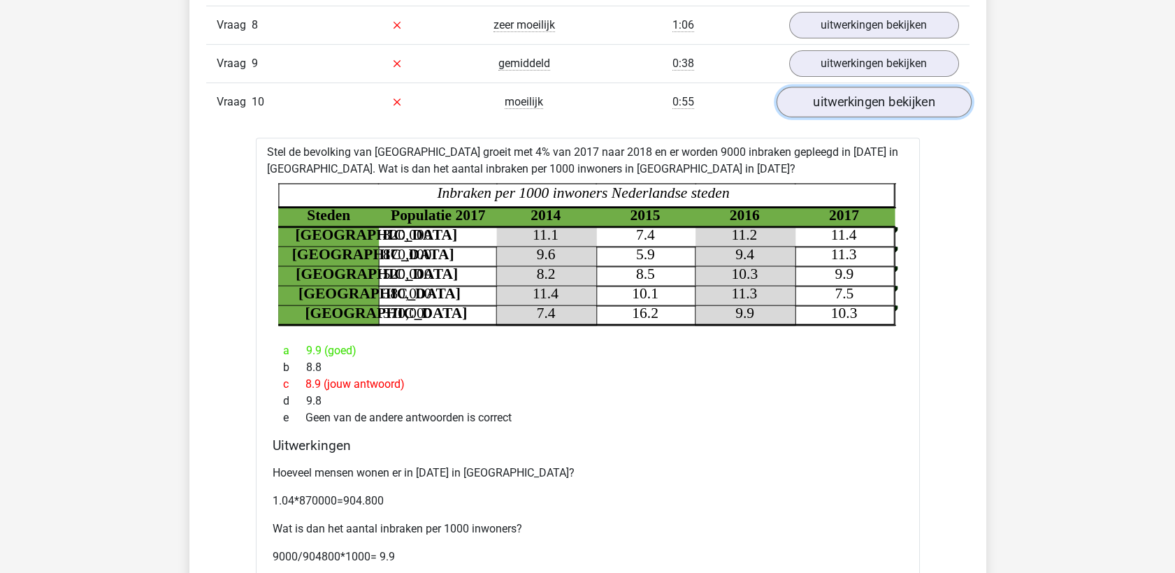
click at [856, 113] on link "uitwerkingen bekijken" at bounding box center [873, 102] width 195 height 31
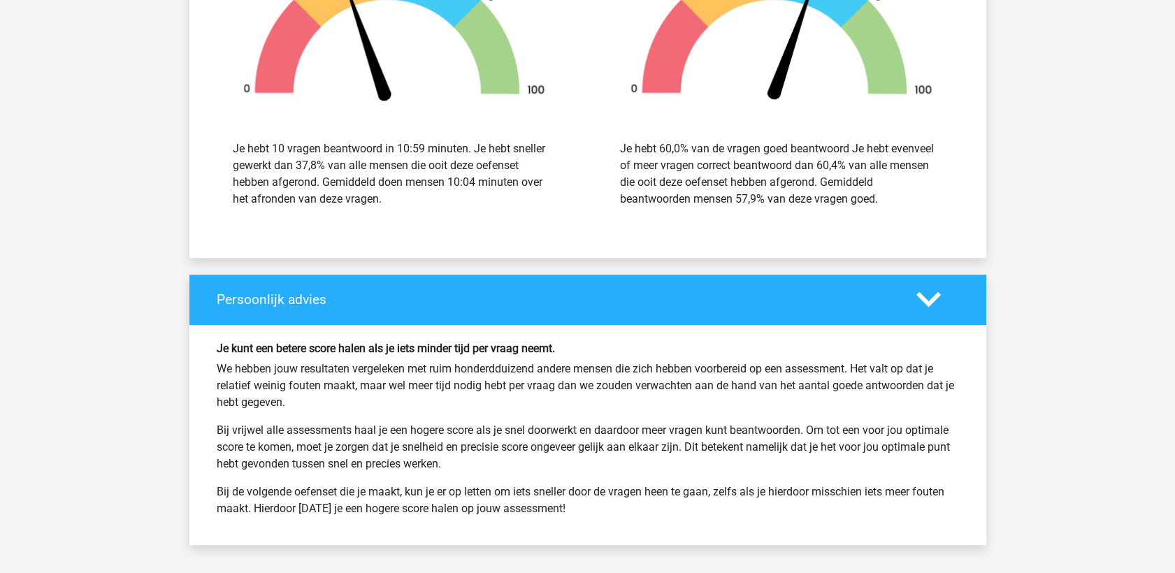
scroll to position [1581, 0]
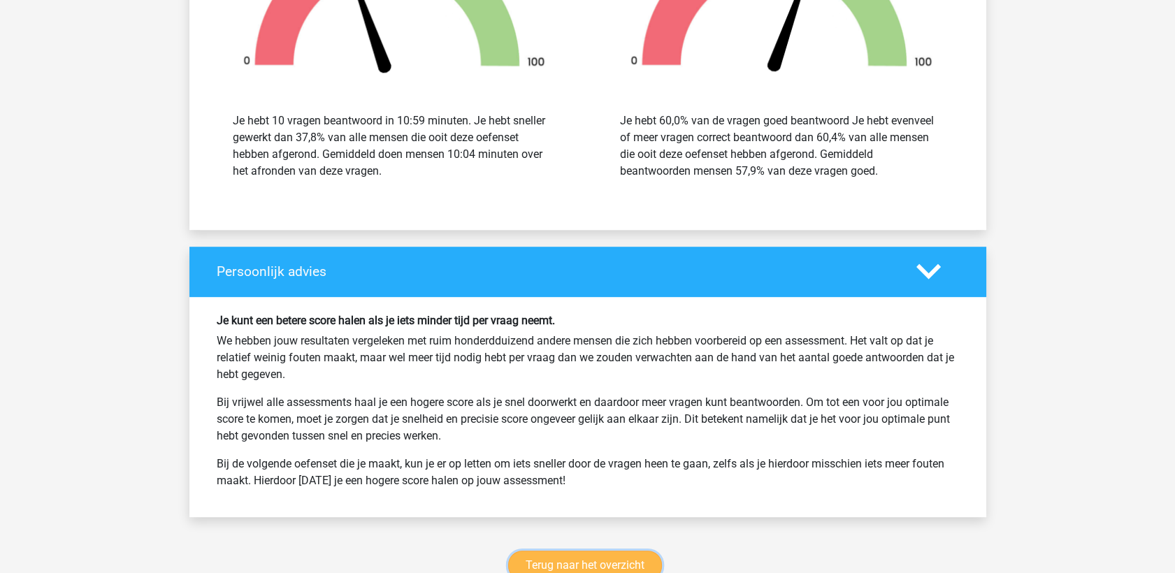
click at [587, 557] on link "Terug naar het overzicht" at bounding box center [585, 565] width 154 height 29
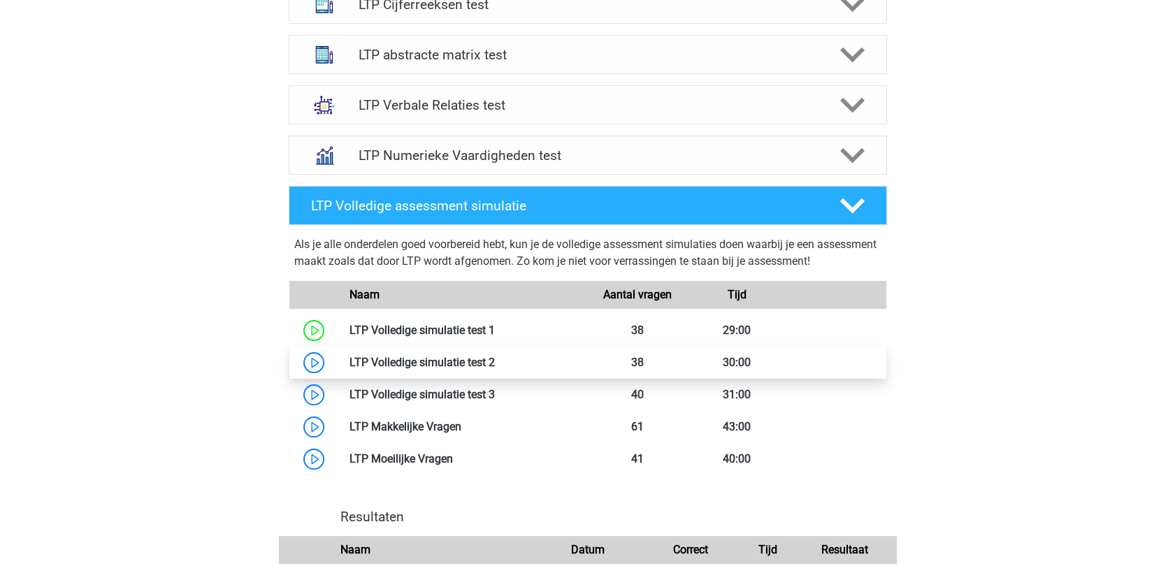
scroll to position [543, 0]
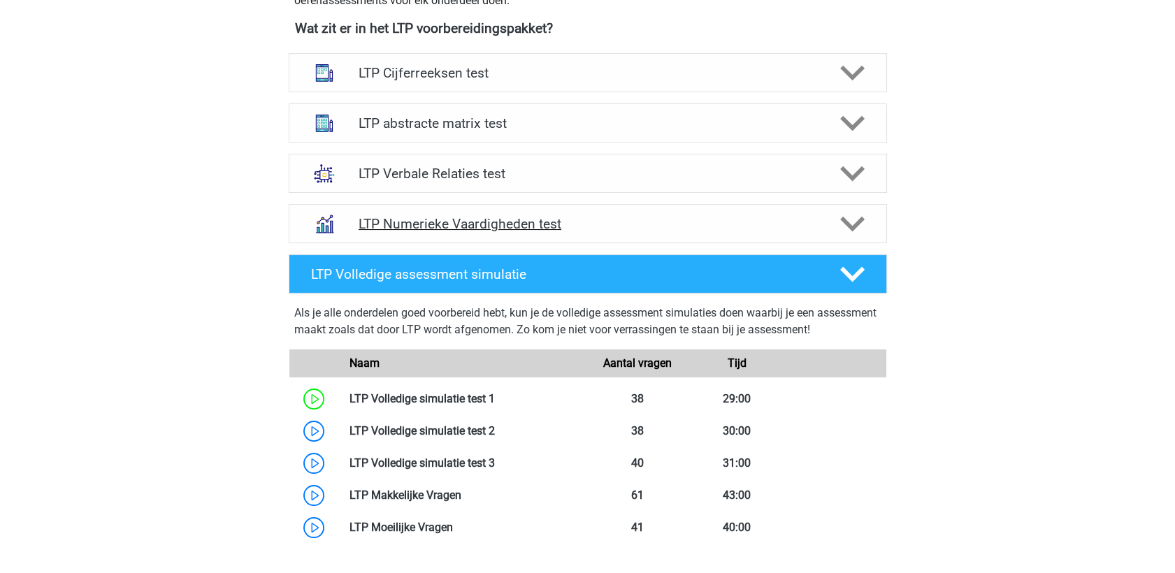
click at [847, 220] on polygon at bounding box center [852, 224] width 24 height 15
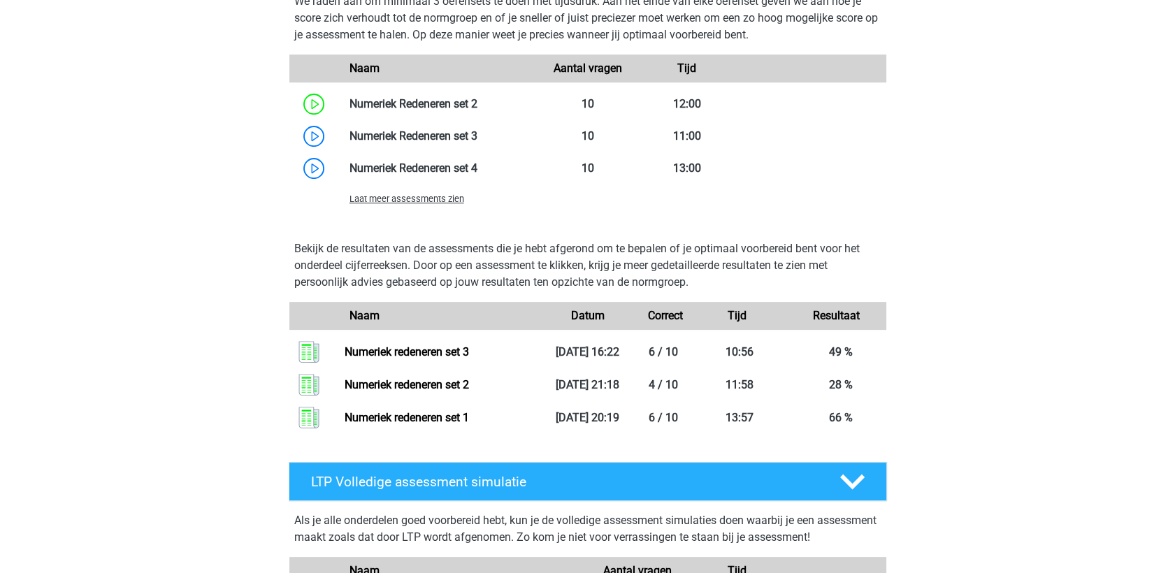
scroll to position [1087, 0]
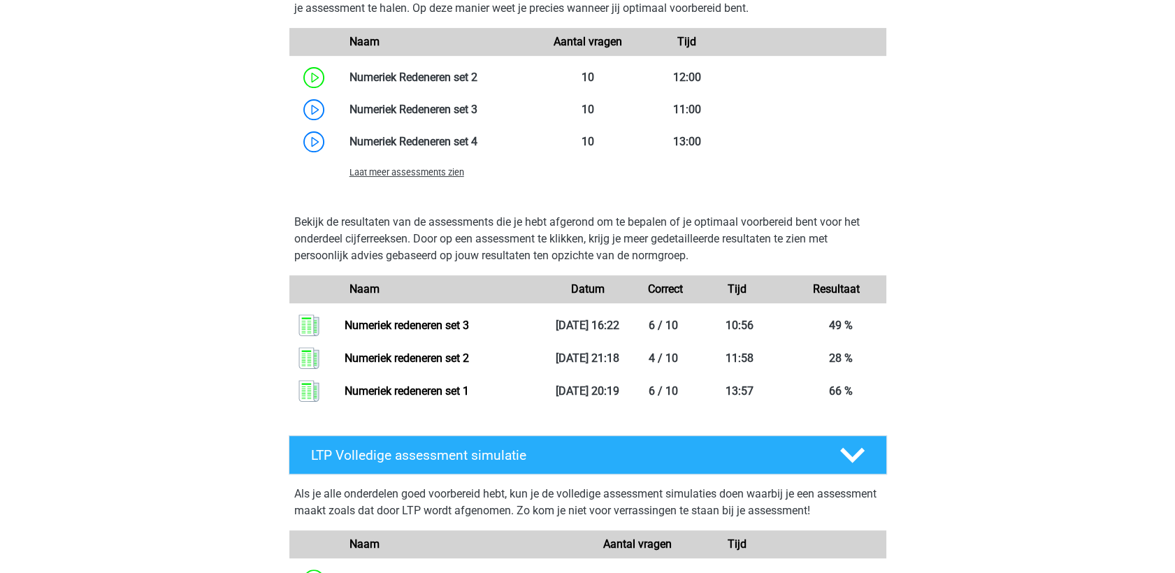
click at [424, 175] on span "Laat meer assessments zien" at bounding box center [407, 172] width 115 height 10
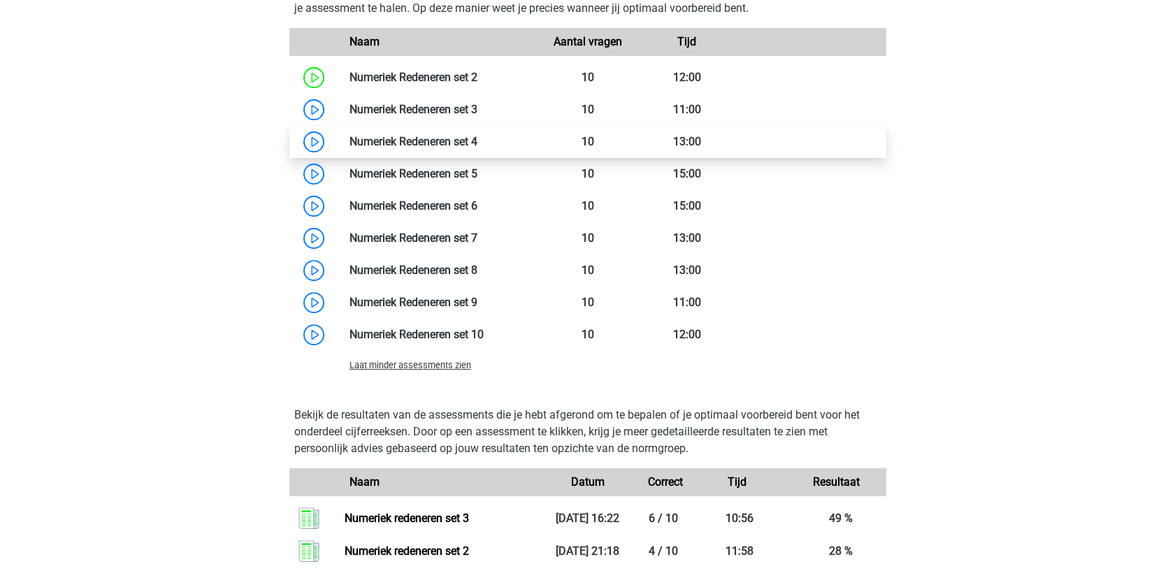
click at [477, 138] on link at bounding box center [477, 141] width 0 height 13
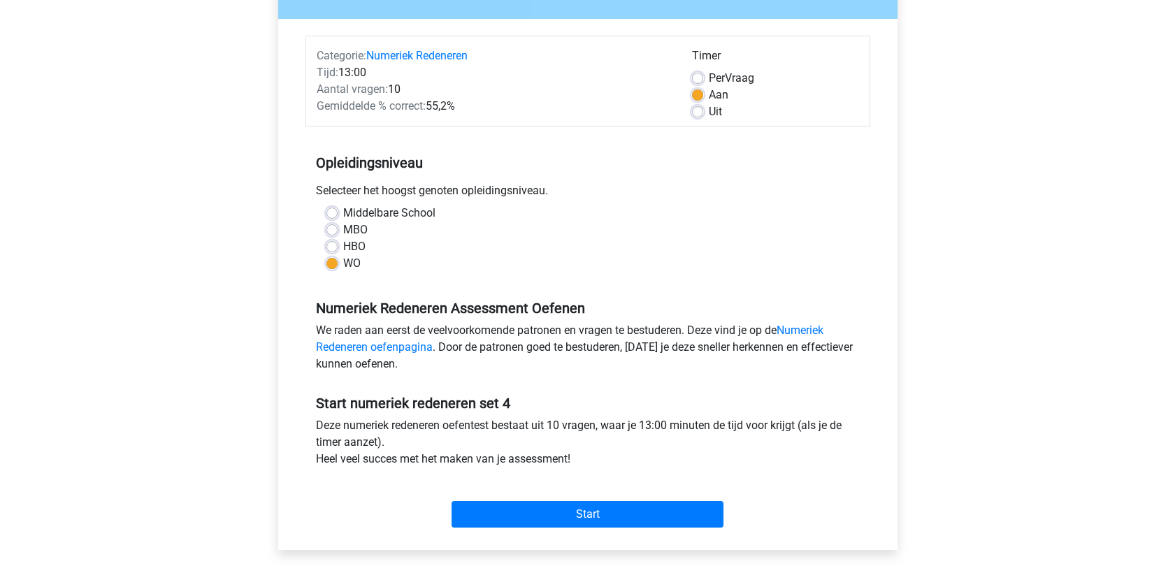
scroll to position [155, 0]
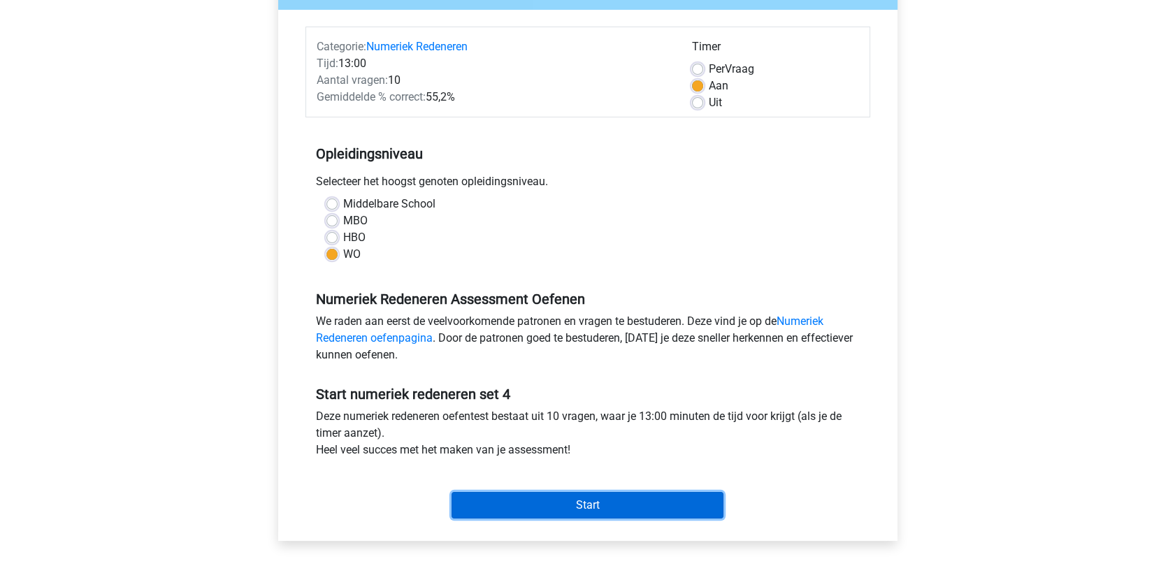
click at [526, 509] on input "Start" at bounding box center [588, 505] width 272 height 27
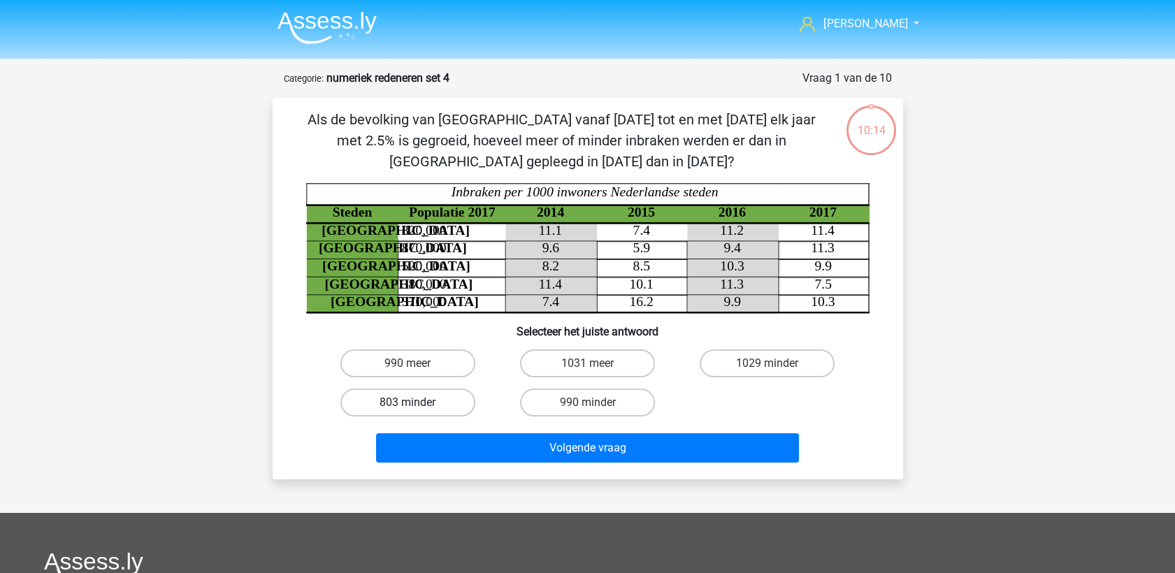
click at [394, 405] on label "803 minder" at bounding box center [407, 403] width 135 height 28
click at [408, 405] on input "803 minder" at bounding box center [412, 407] width 9 height 9
radio input "true"
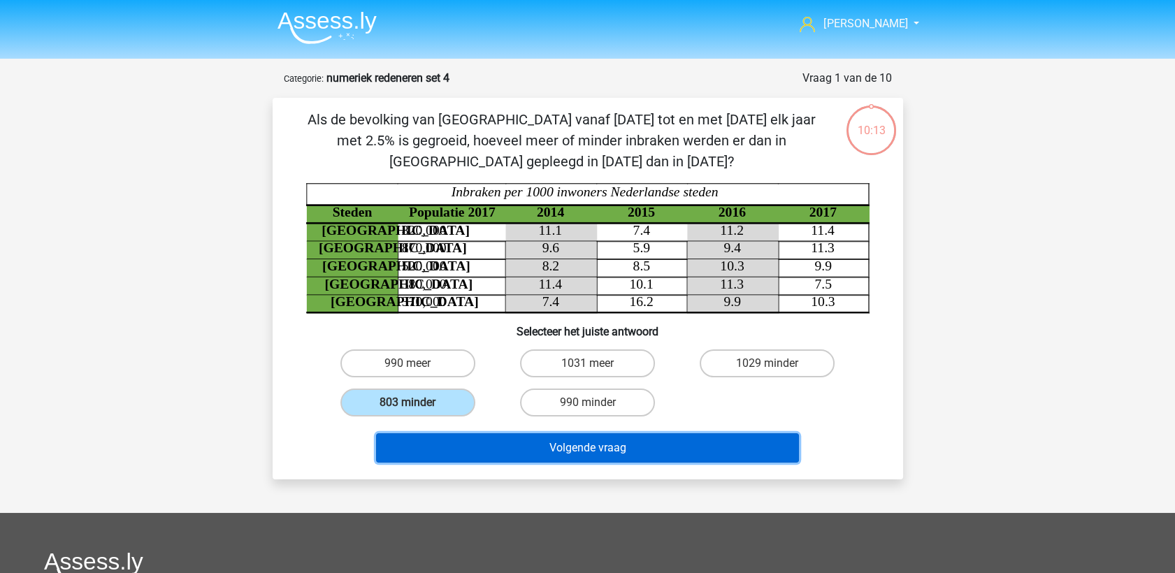
click at [610, 447] on button "Volgende vraag" at bounding box center [587, 447] width 423 height 29
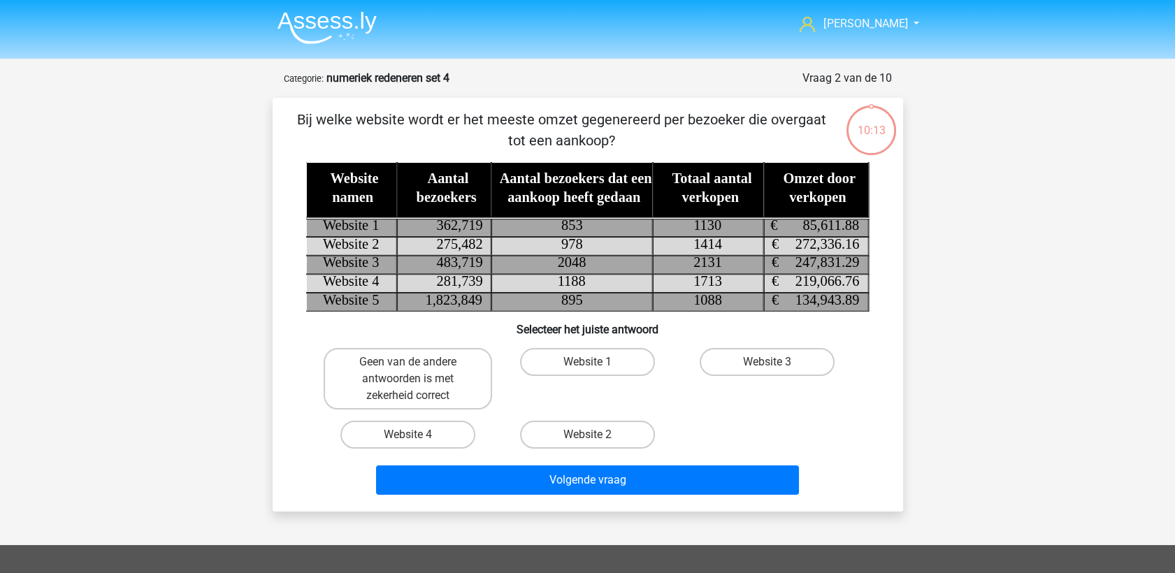
scroll to position [70, 0]
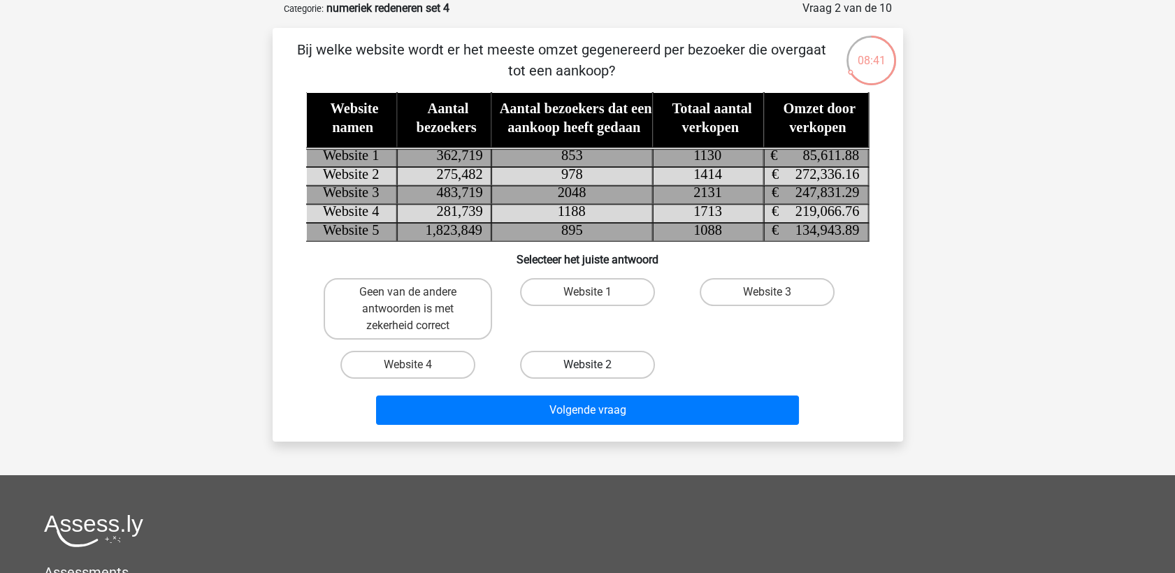
click at [608, 363] on label "Website 2" at bounding box center [587, 365] width 135 height 28
click at [596, 365] on input "Website 2" at bounding box center [591, 369] width 9 height 9
radio input "true"
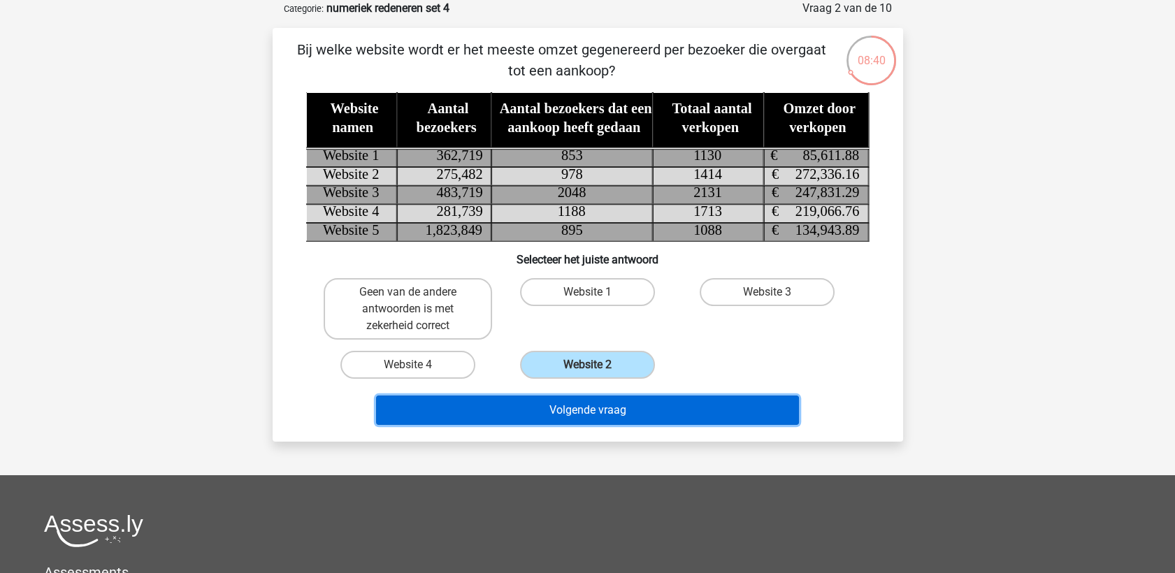
click at [597, 413] on button "Volgende vraag" at bounding box center [587, 410] width 423 height 29
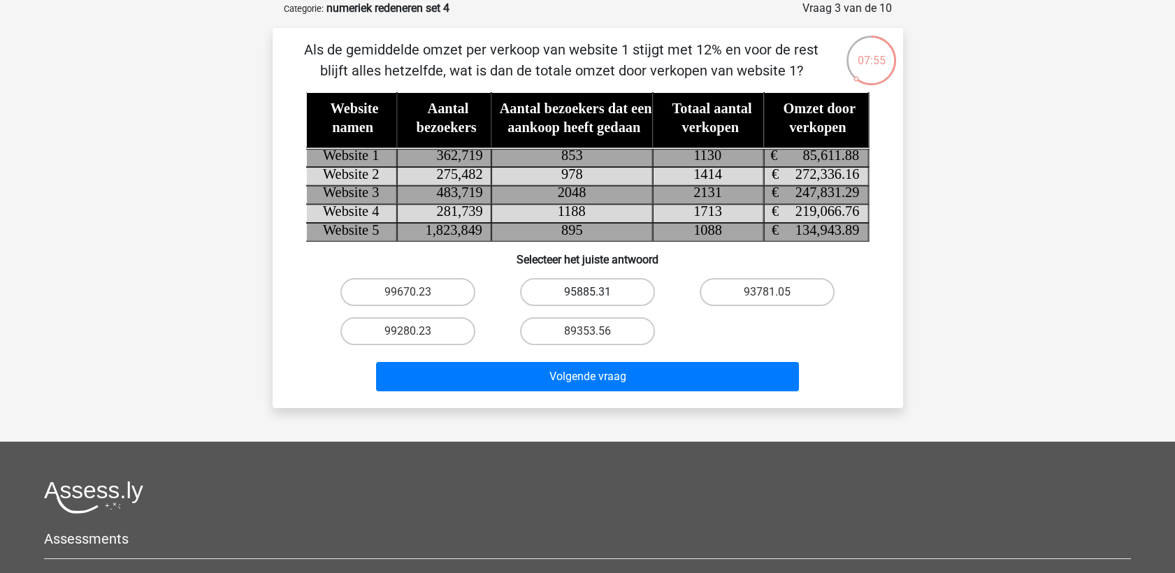
click at [619, 290] on label "95885.31" at bounding box center [587, 292] width 135 height 28
click at [596, 292] on input "95885.31" at bounding box center [591, 296] width 9 height 9
radio input "true"
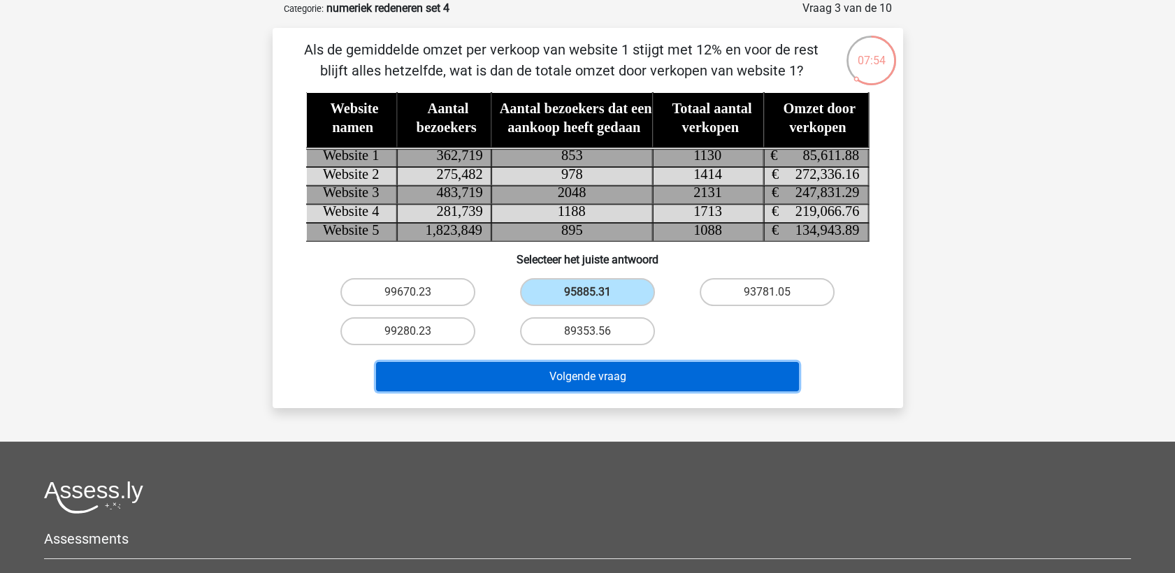
click at [621, 373] on button "Volgende vraag" at bounding box center [587, 376] width 423 height 29
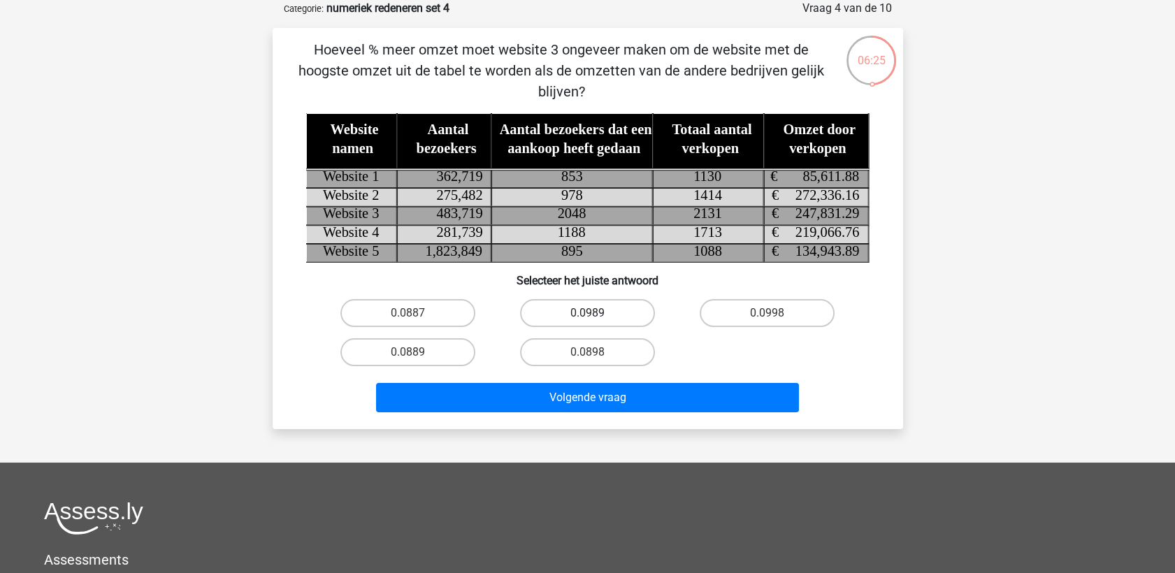
click at [621, 310] on label "0.0989" at bounding box center [587, 313] width 135 height 28
click at [596, 313] on input "0.0989" at bounding box center [591, 317] width 9 height 9
radio input "true"
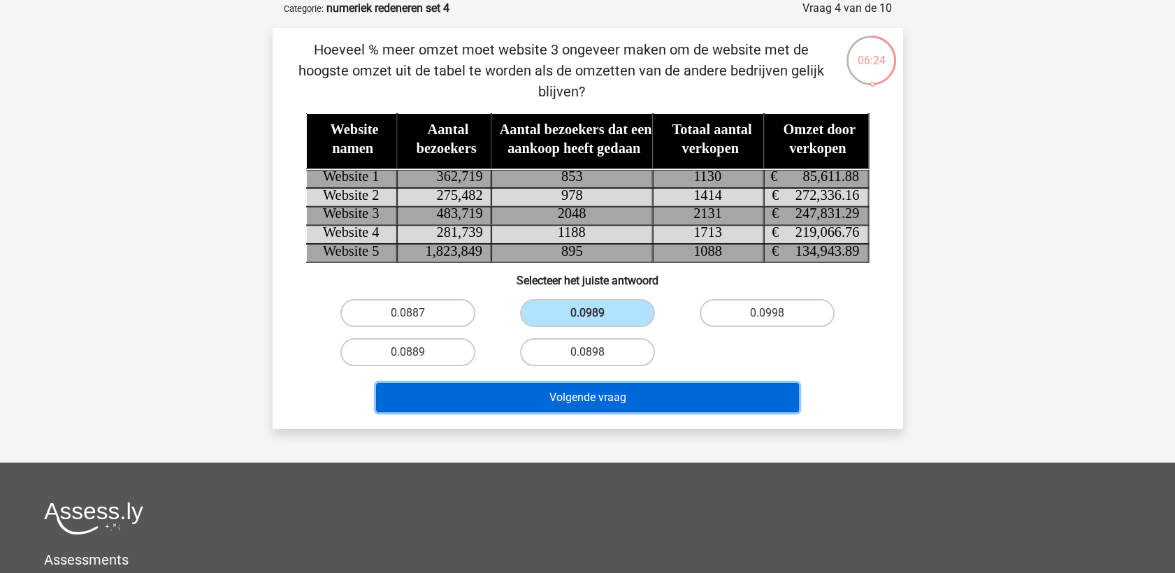
click at [610, 394] on button "Volgende vraag" at bounding box center [587, 397] width 423 height 29
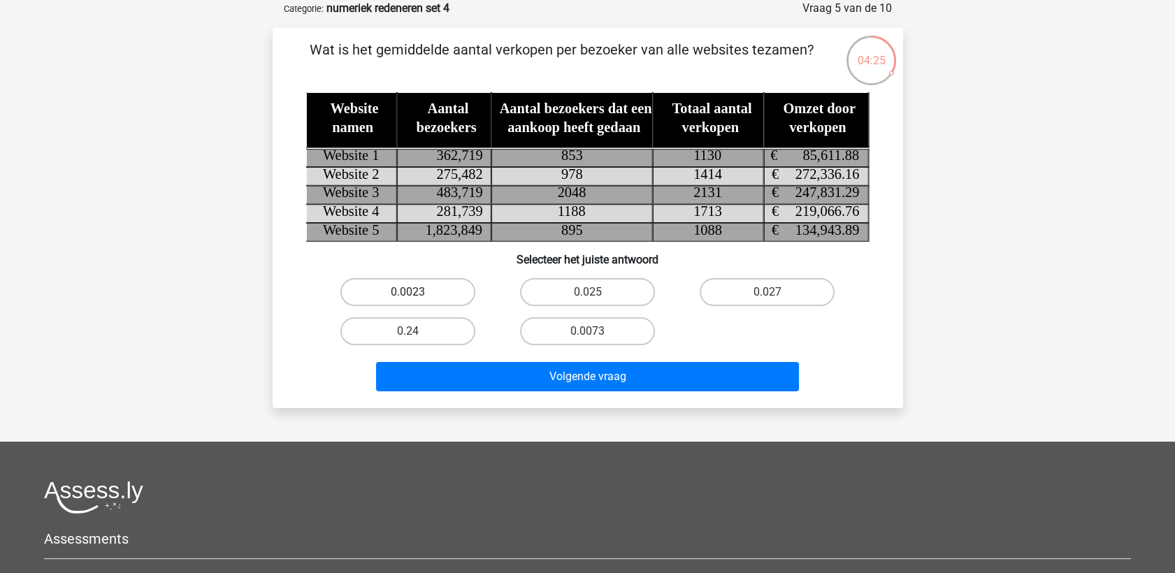
click at [431, 296] on label "0.0023" at bounding box center [407, 292] width 135 height 28
click at [417, 296] on input "0.0023" at bounding box center [412, 296] width 9 height 9
radio input "true"
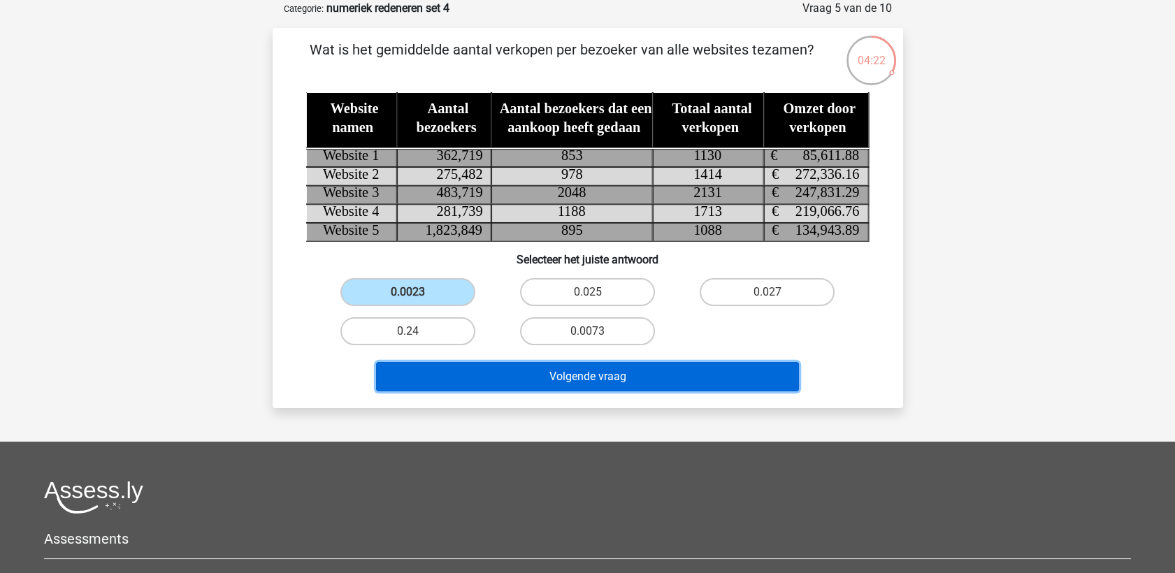
click at [593, 375] on button "Volgende vraag" at bounding box center [587, 376] width 423 height 29
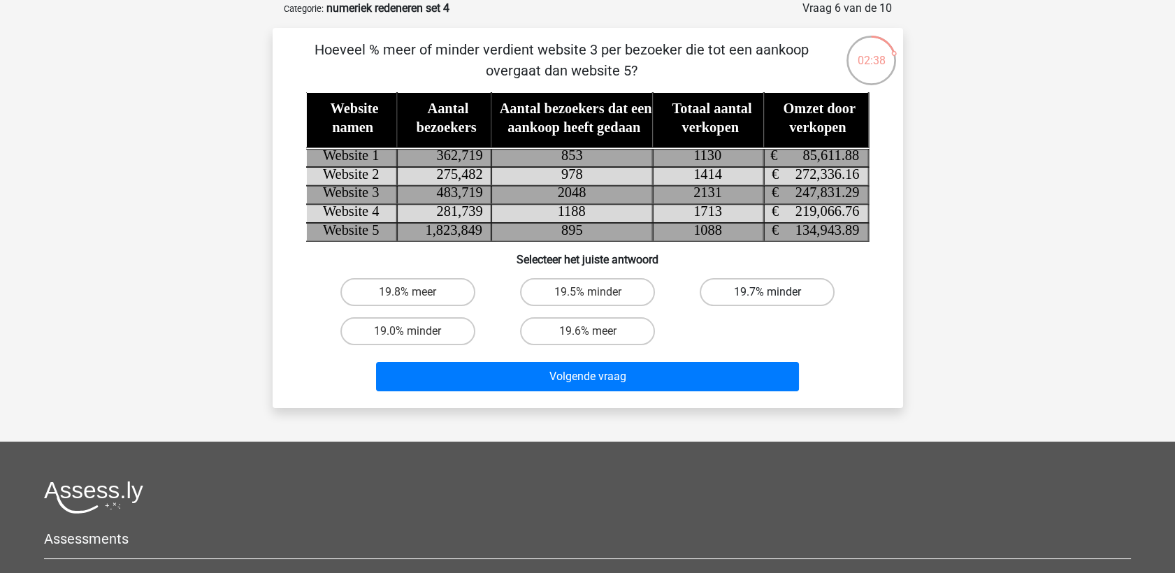
click at [725, 289] on label "19.7% minder" at bounding box center [767, 292] width 135 height 28
click at [768, 292] on input "19.7% minder" at bounding box center [772, 296] width 9 height 9
radio input "true"
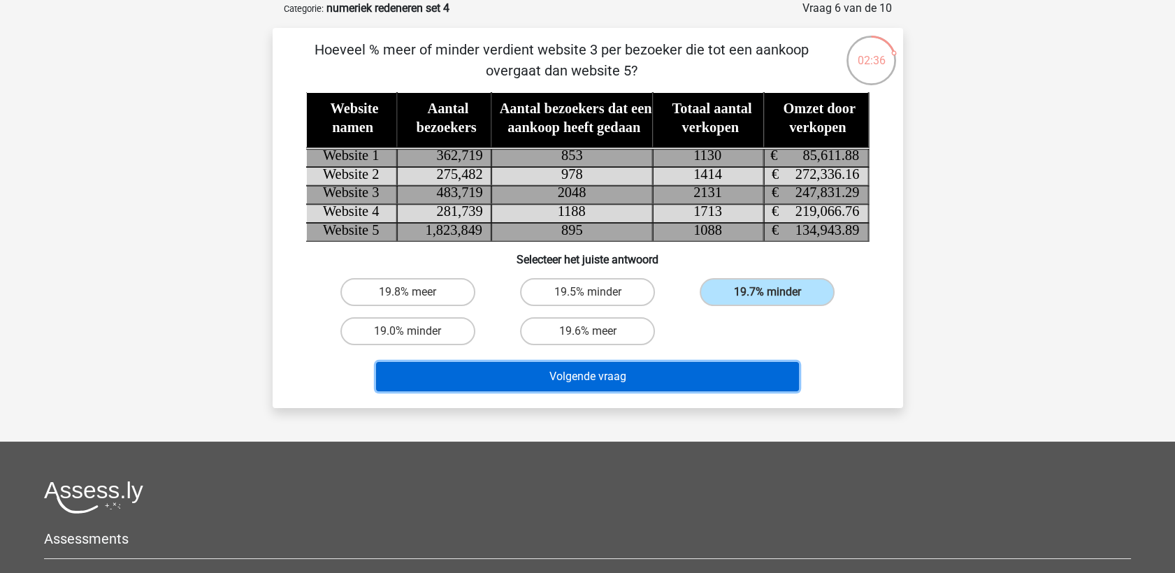
click at [649, 372] on button "Volgende vraag" at bounding box center [587, 376] width 423 height 29
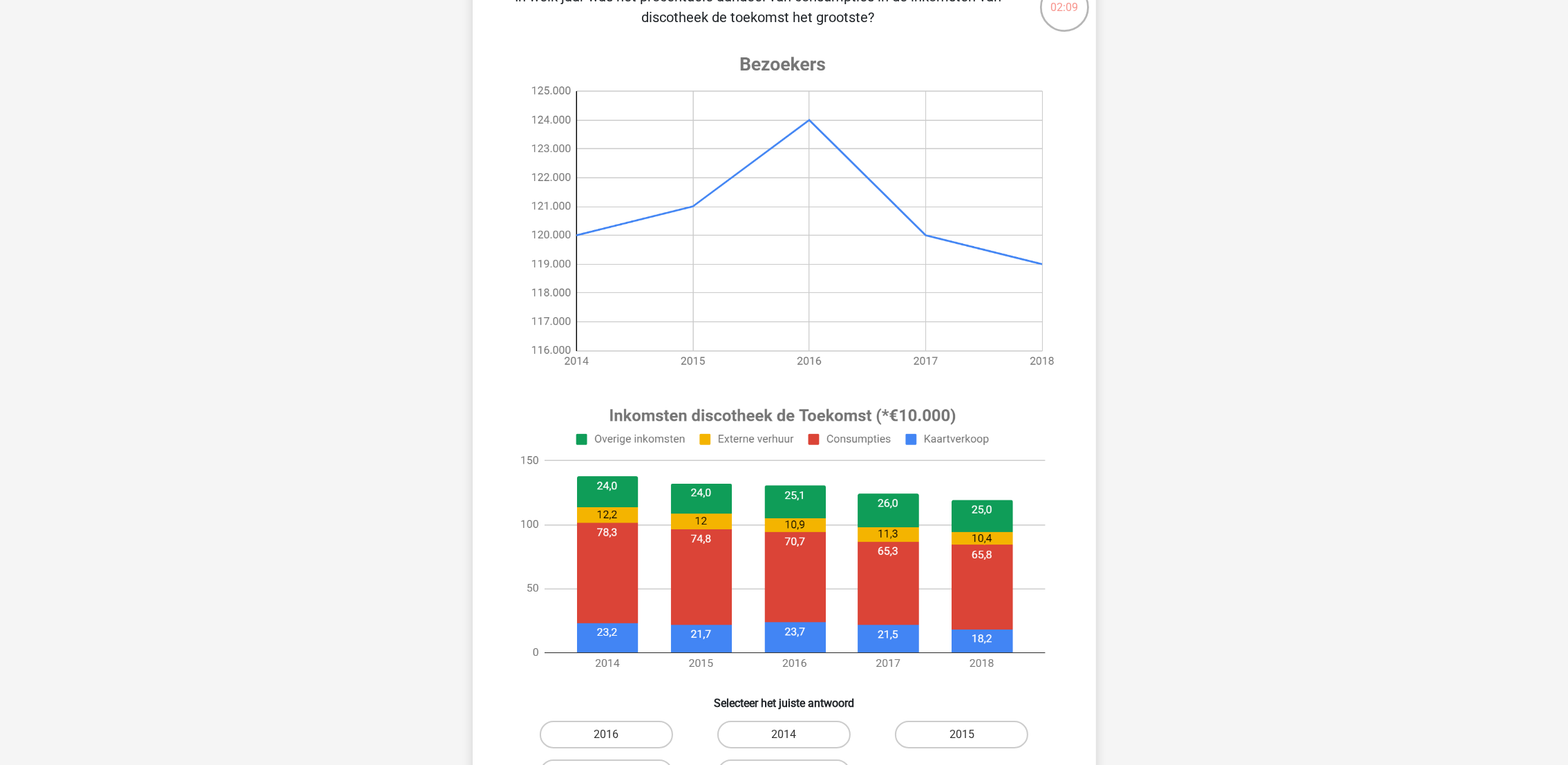
scroll to position [158, 0]
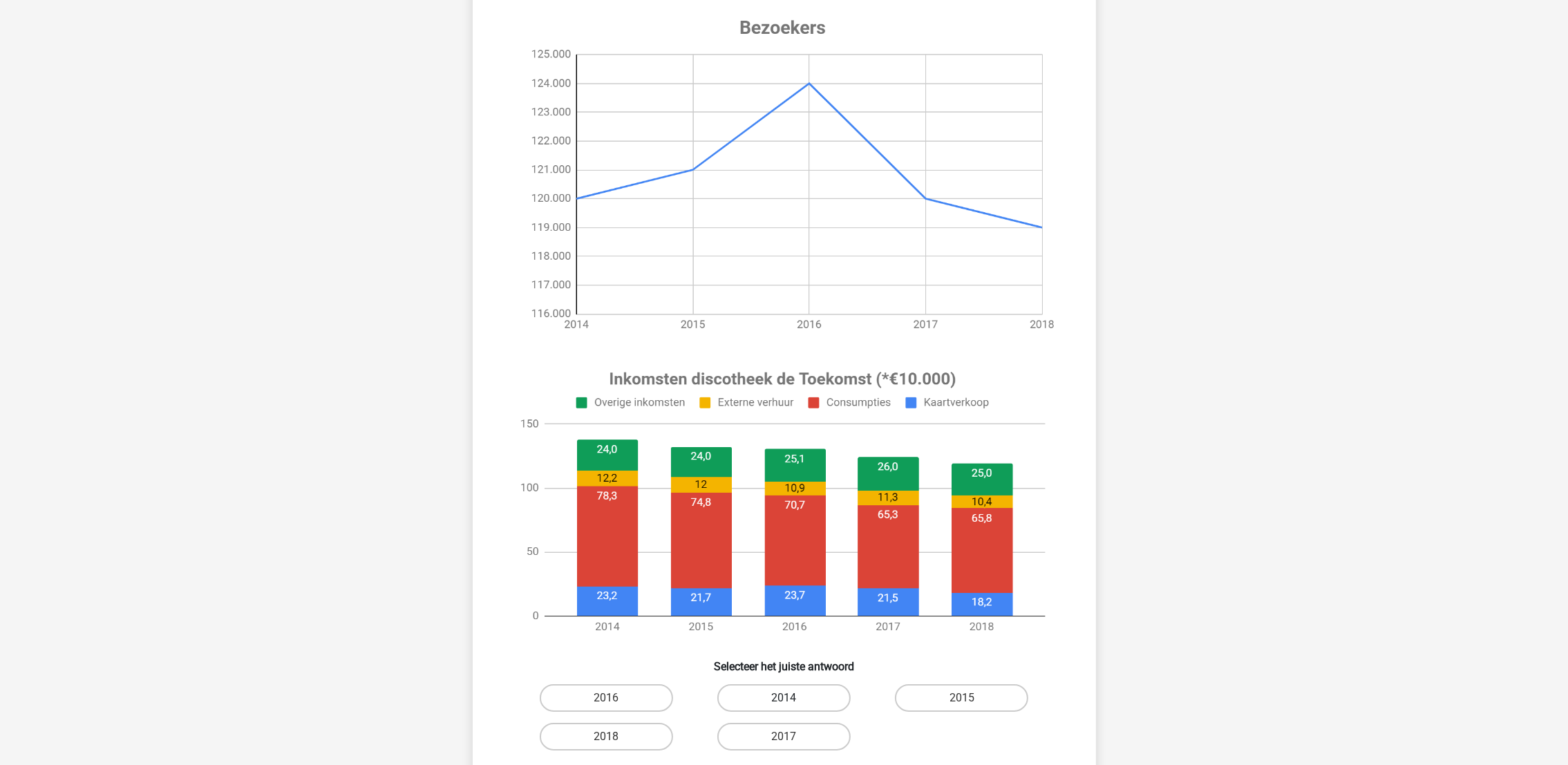
click at [810, 566] on label "2014" at bounding box center [784, 698] width 133 height 28
click at [793, 566] on input "2014" at bounding box center [788, 702] width 9 height 9
radio input "true"
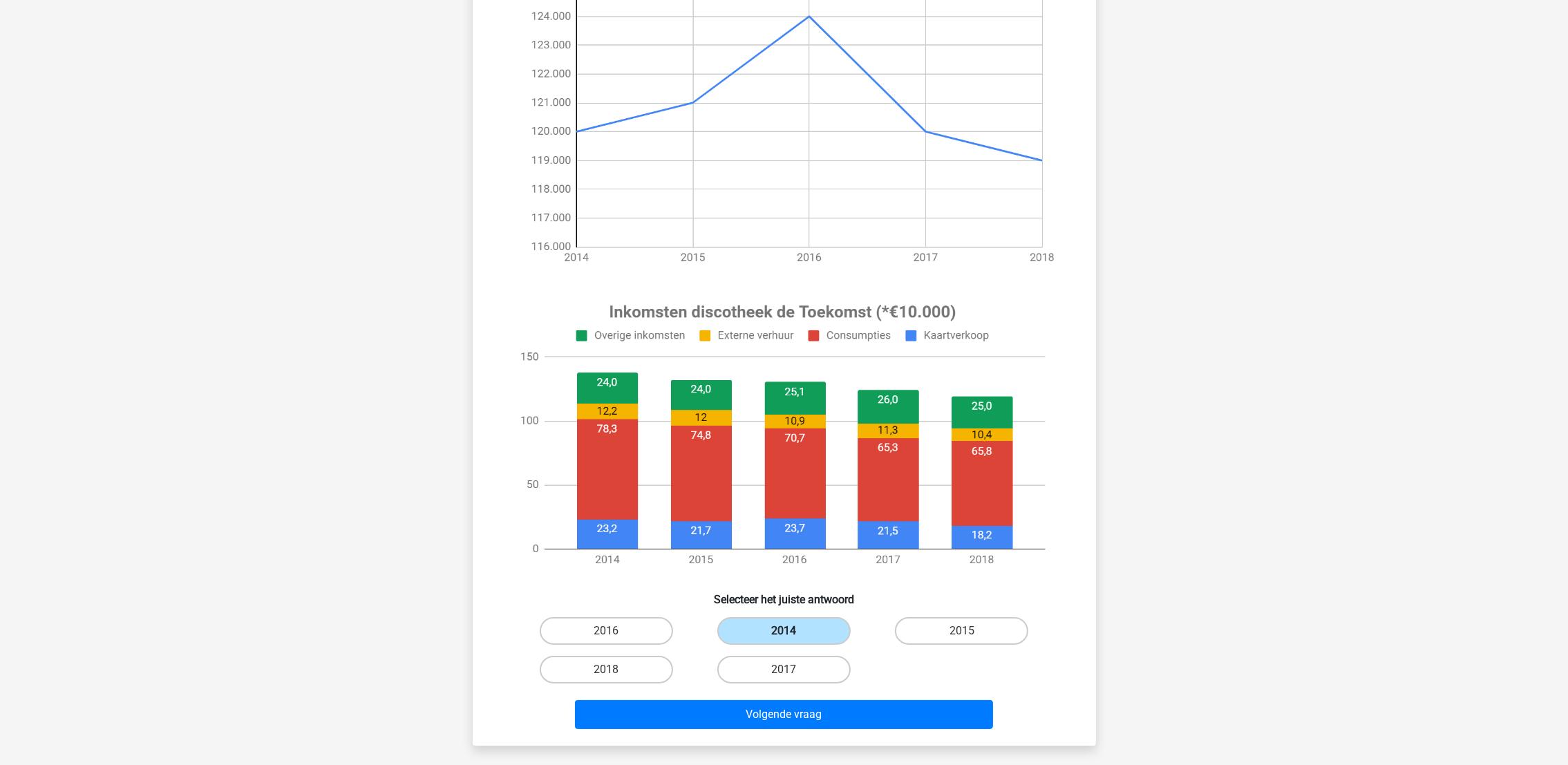
scroll to position [262, 0]
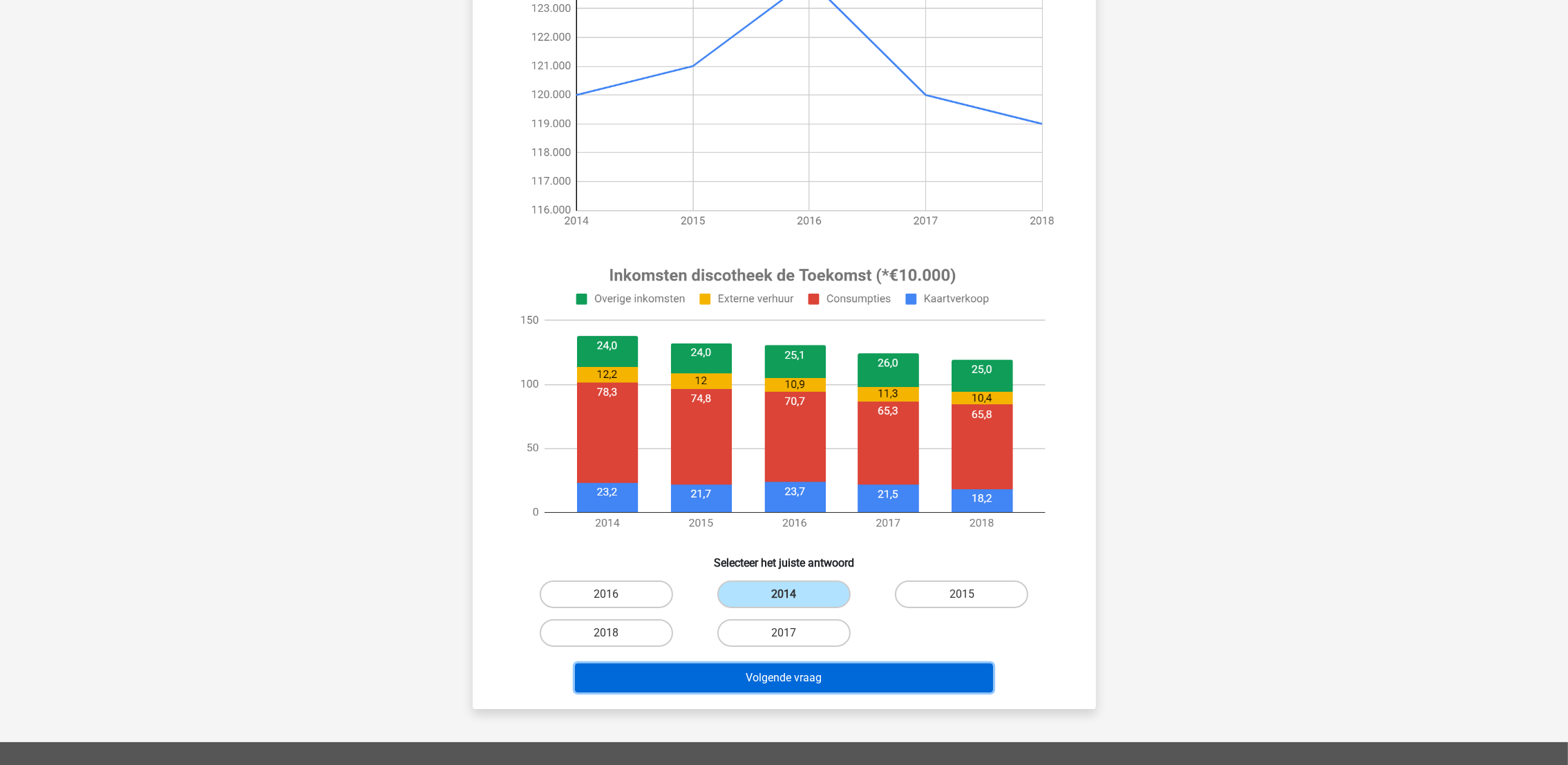
click at [823, 566] on button "Volgende vraag" at bounding box center [784, 677] width 418 height 29
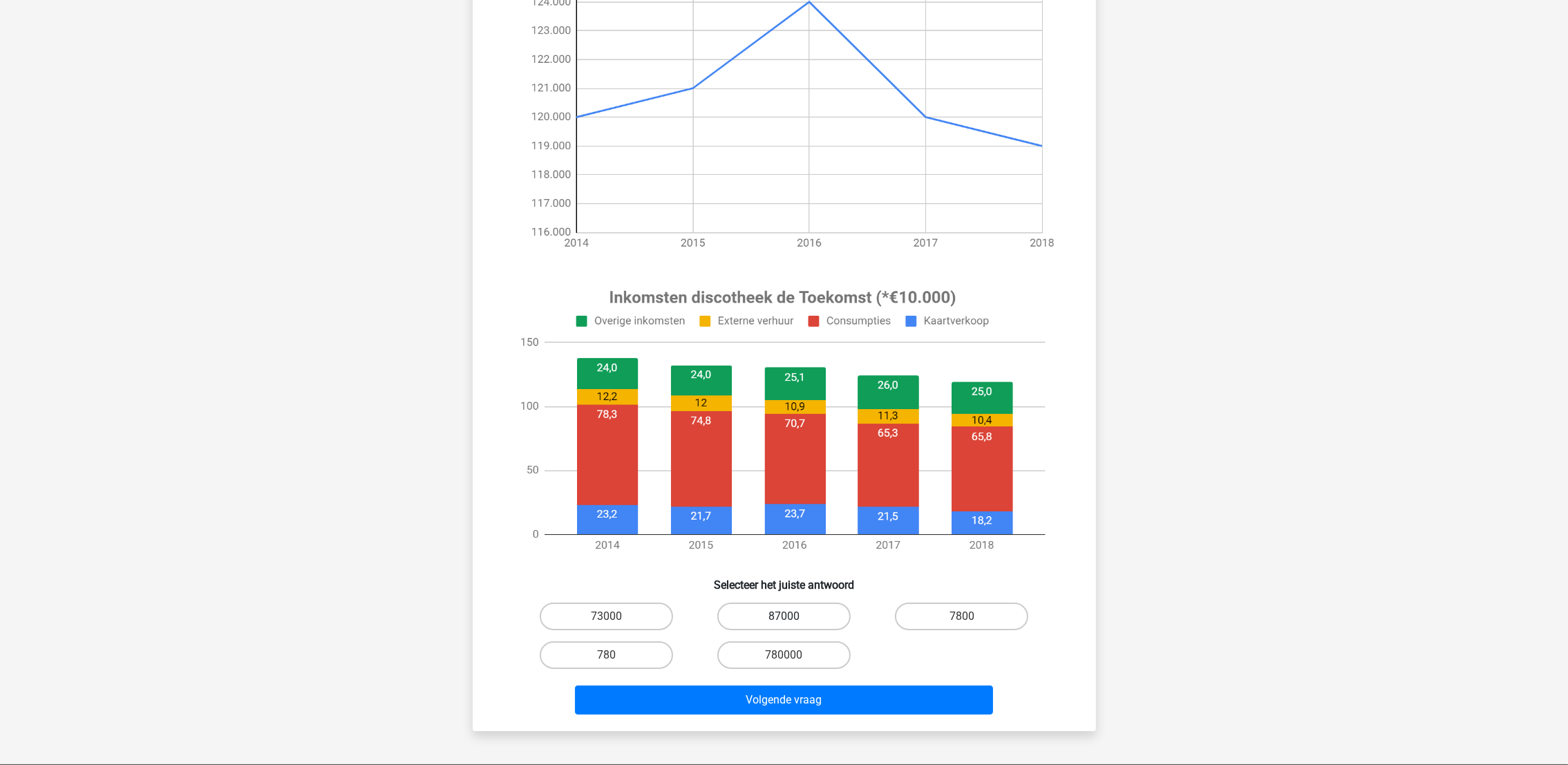
scroll to position [276, 0]
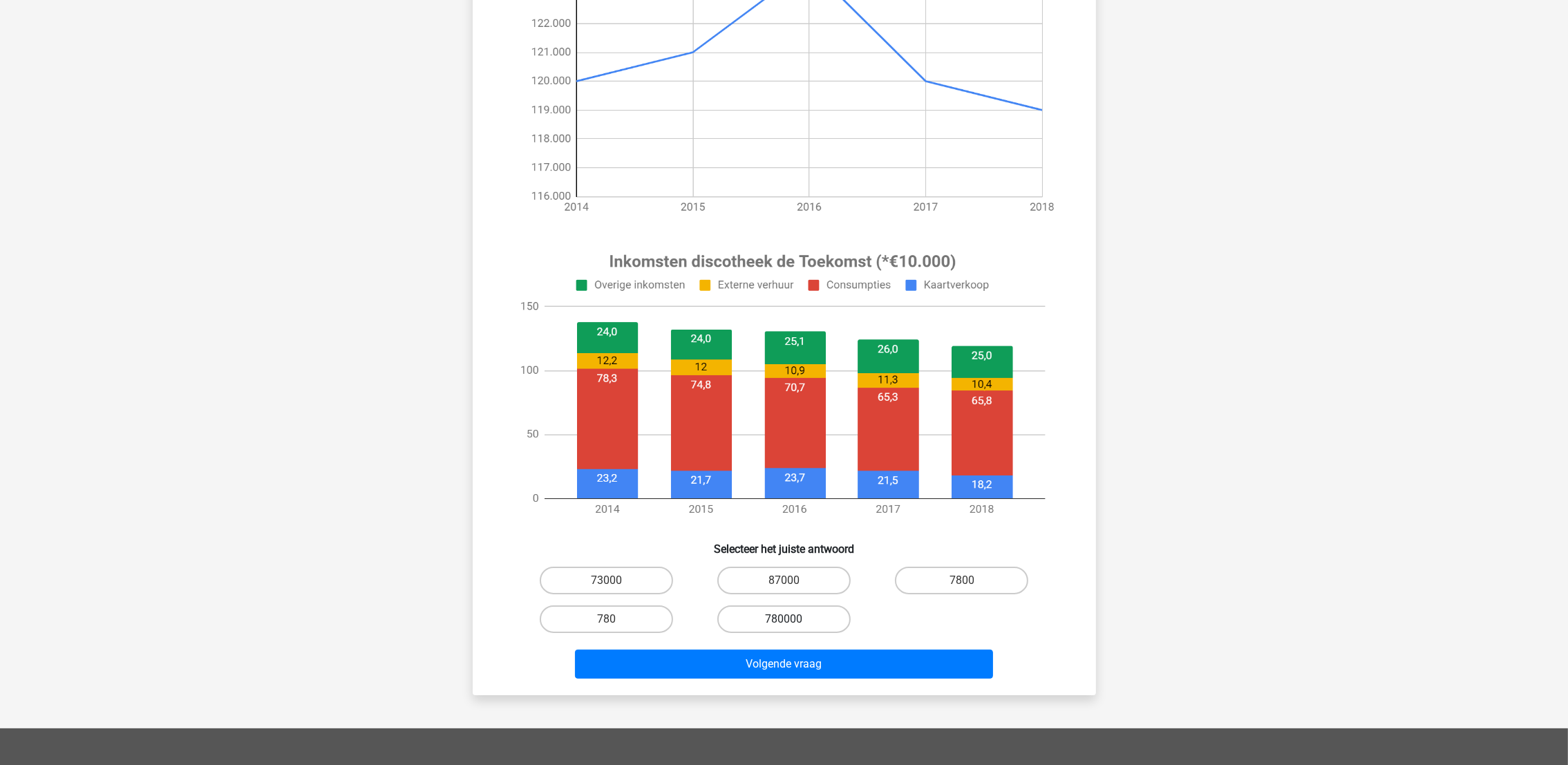
click at [770, 566] on label "780000" at bounding box center [784, 619] width 133 height 28
click at [784, 566] on input "780000" at bounding box center [788, 623] width 9 height 9
radio input "true"
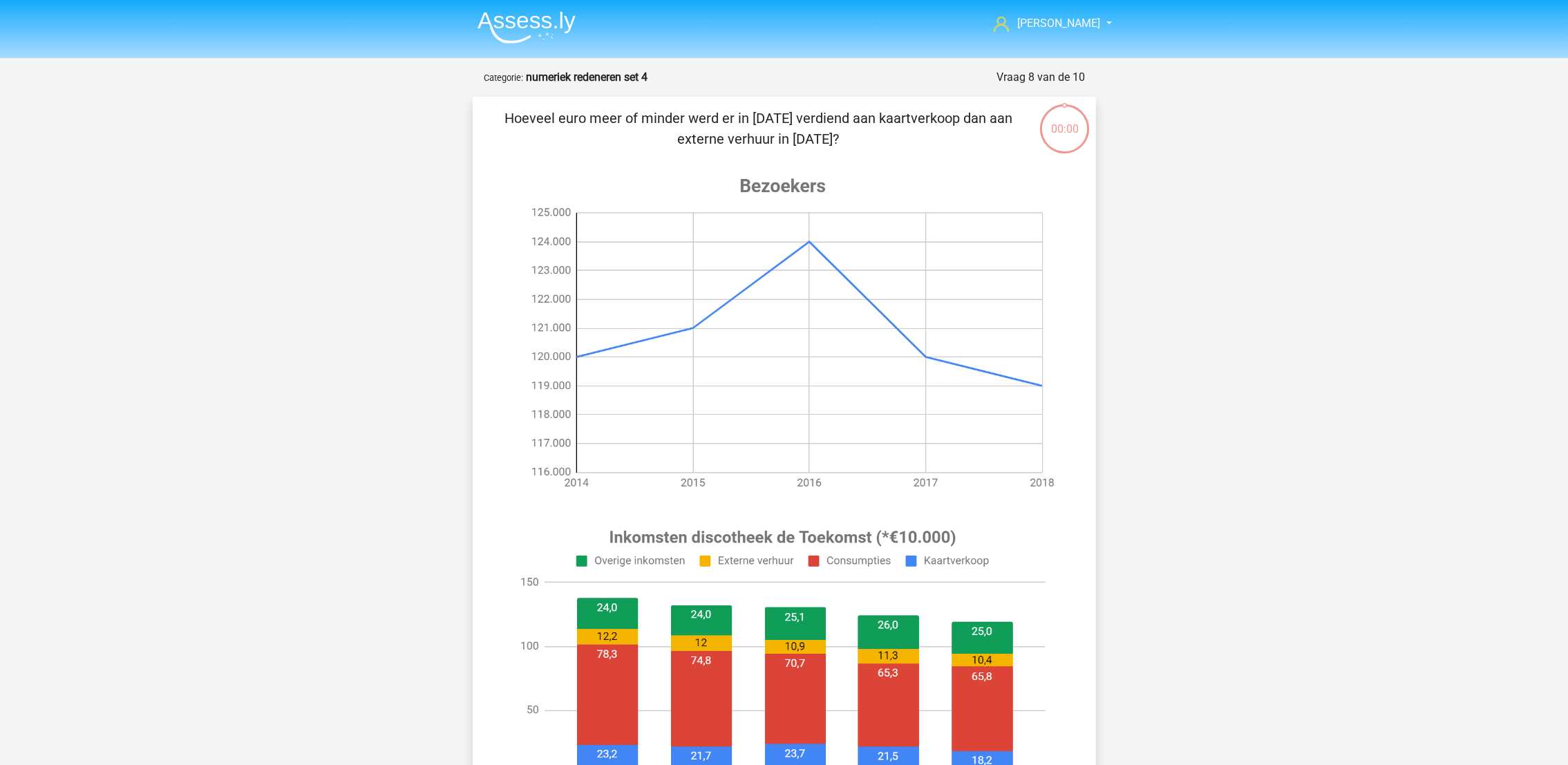
scroll to position [276, 0]
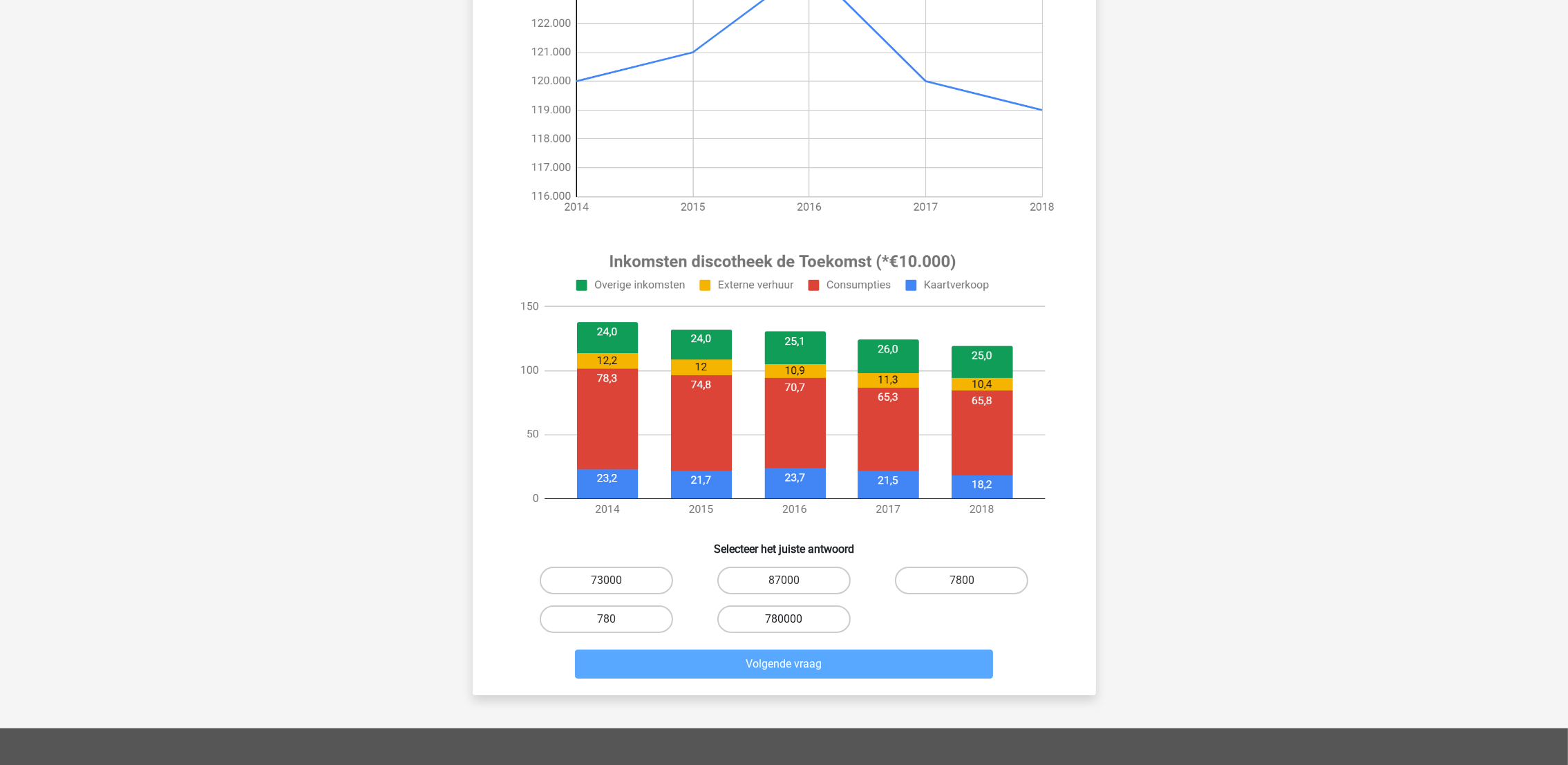
drag, startPoint x: 815, startPoint y: 613, endPoint x: 828, endPoint y: 653, distance: 42.1
click at [815, 614] on label "780000" at bounding box center [784, 619] width 133 height 28
click at [793, 619] on input "780000" at bounding box center [788, 623] width 9 height 9
radio input "true"
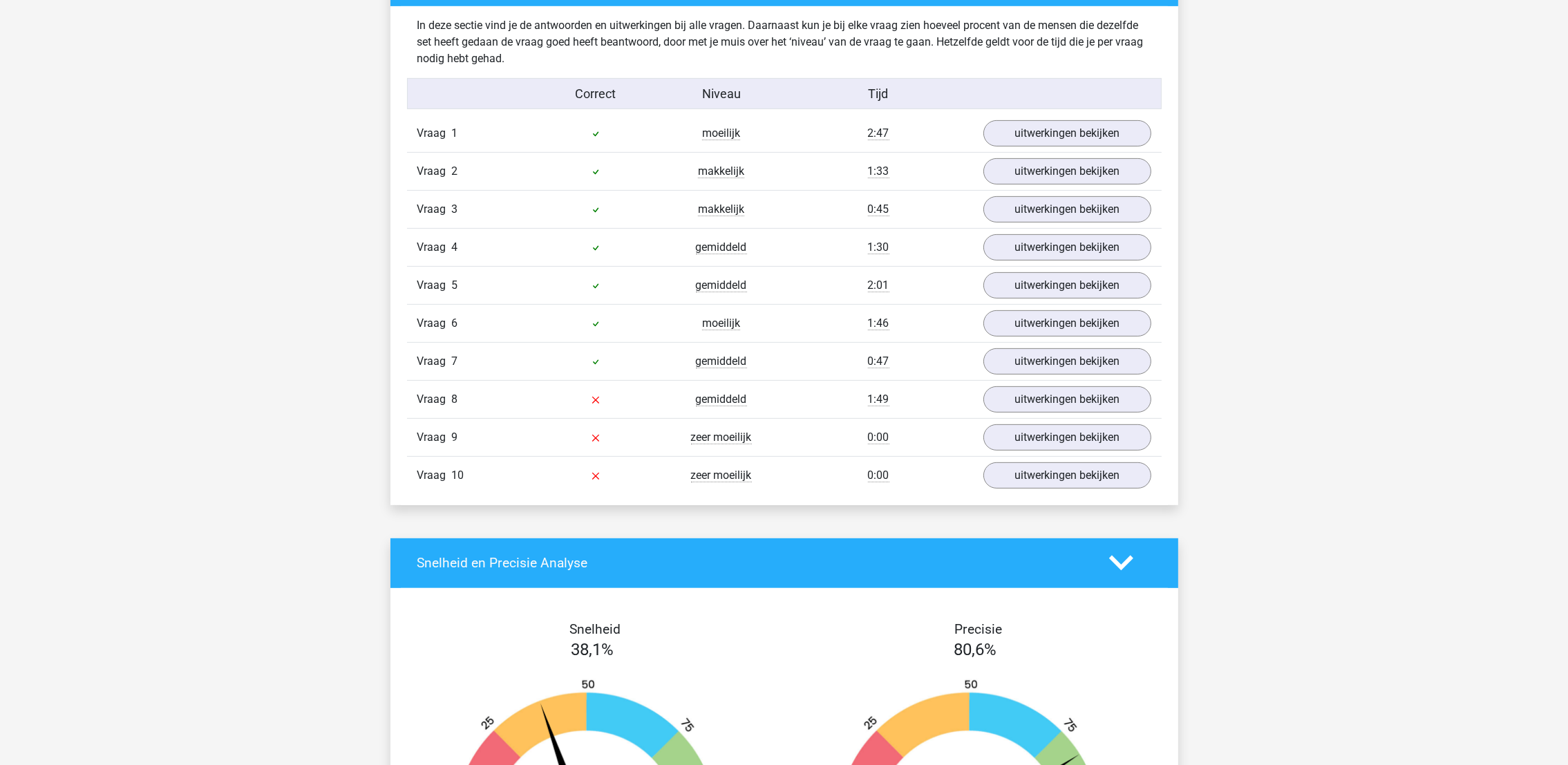
scroll to position [829, 0]
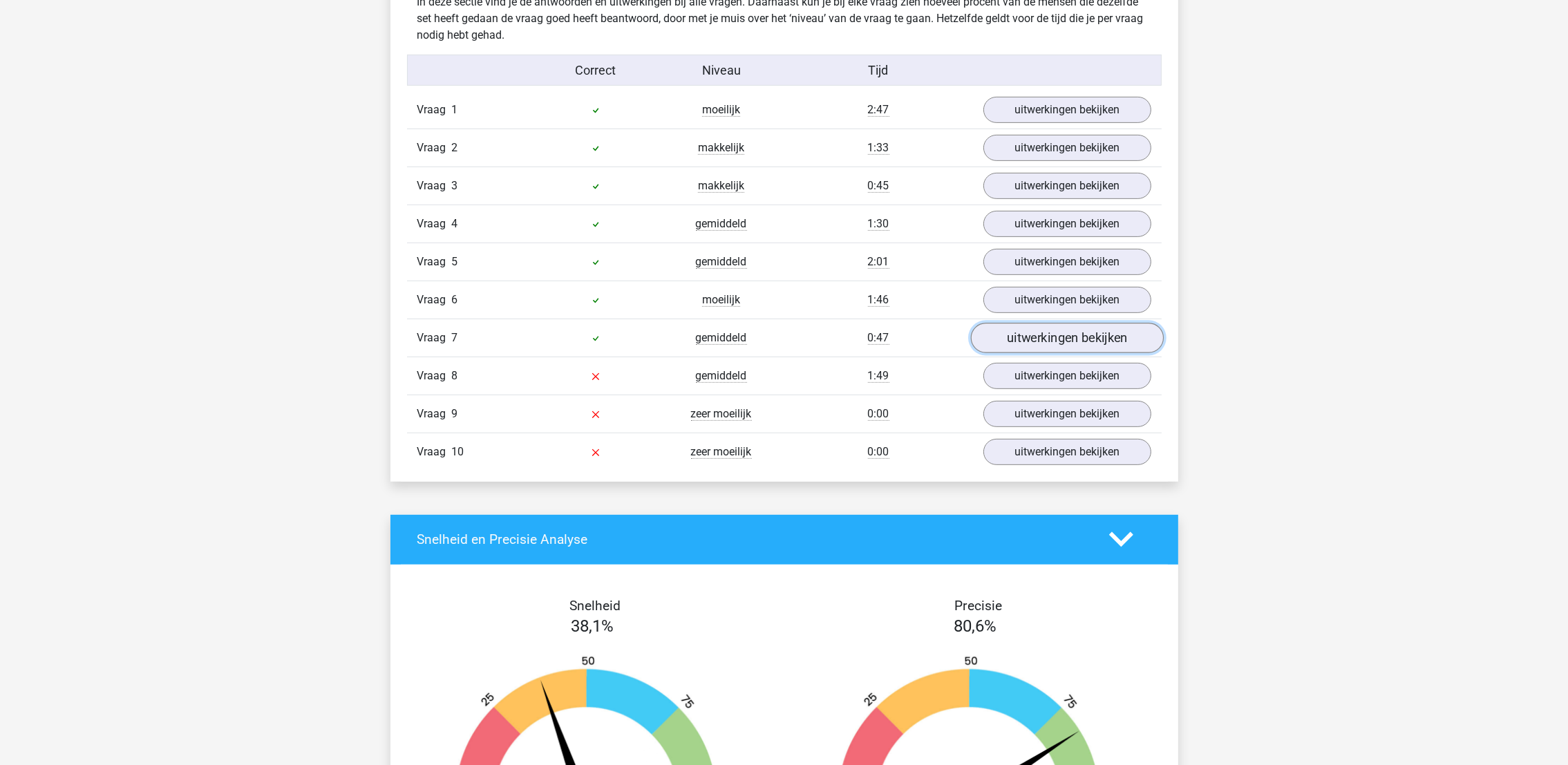
click at [1022, 339] on link "uitwerkingen bekijken" at bounding box center [1067, 337] width 193 height 31
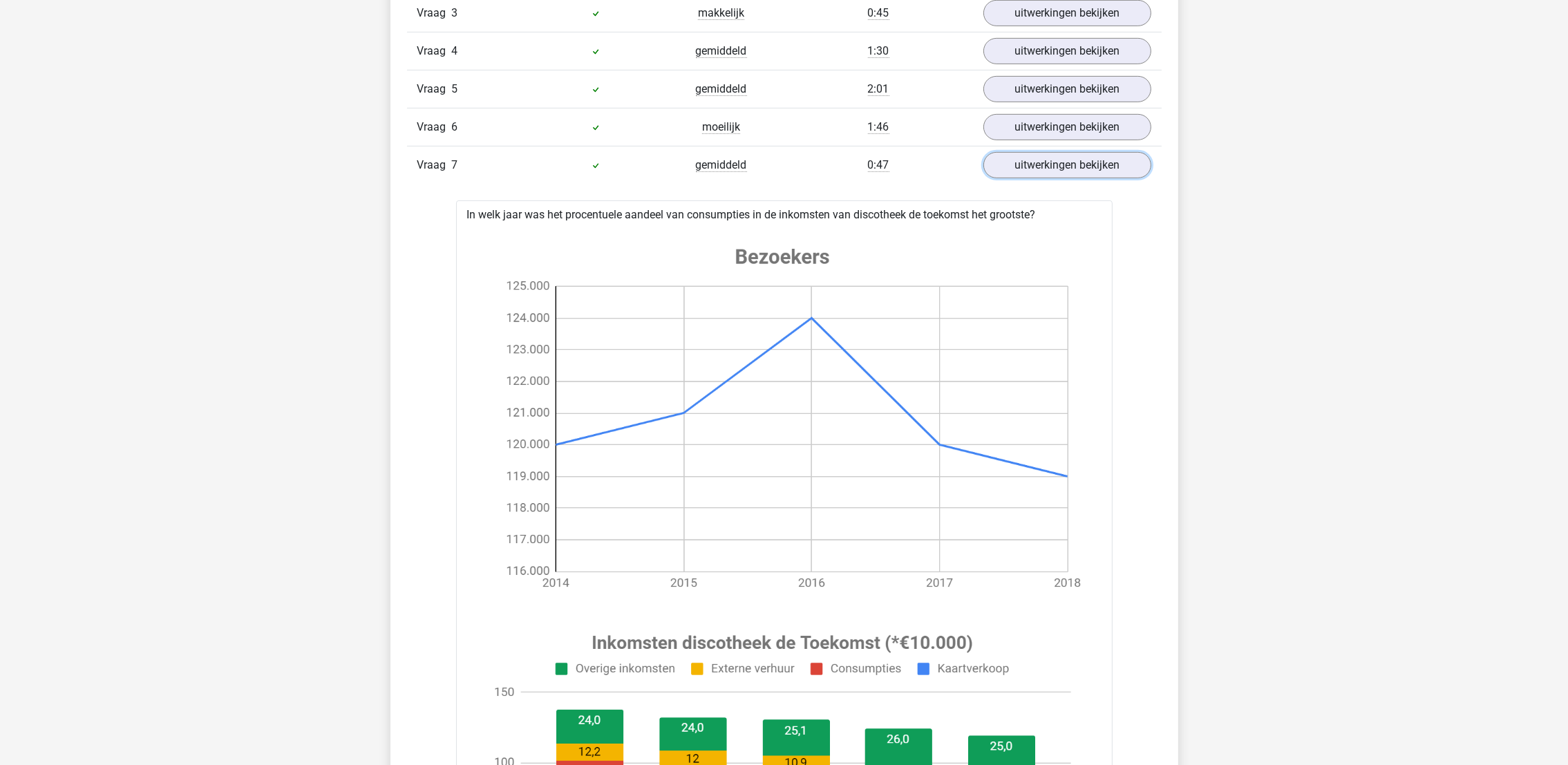
scroll to position [932, 0]
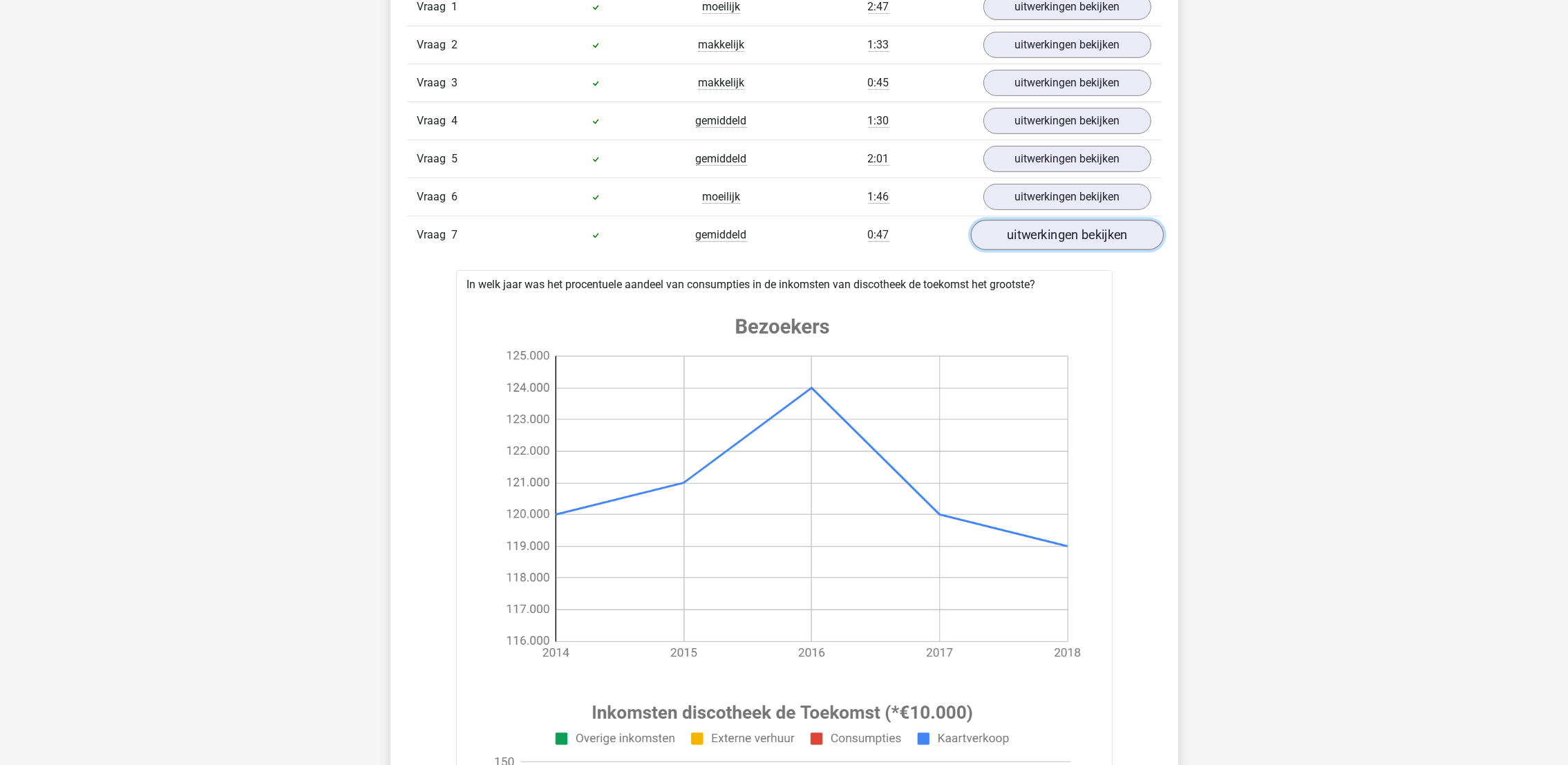
click at [1110, 237] on link "uitwerkingen bekijken" at bounding box center [1067, 234] width 193 height 31
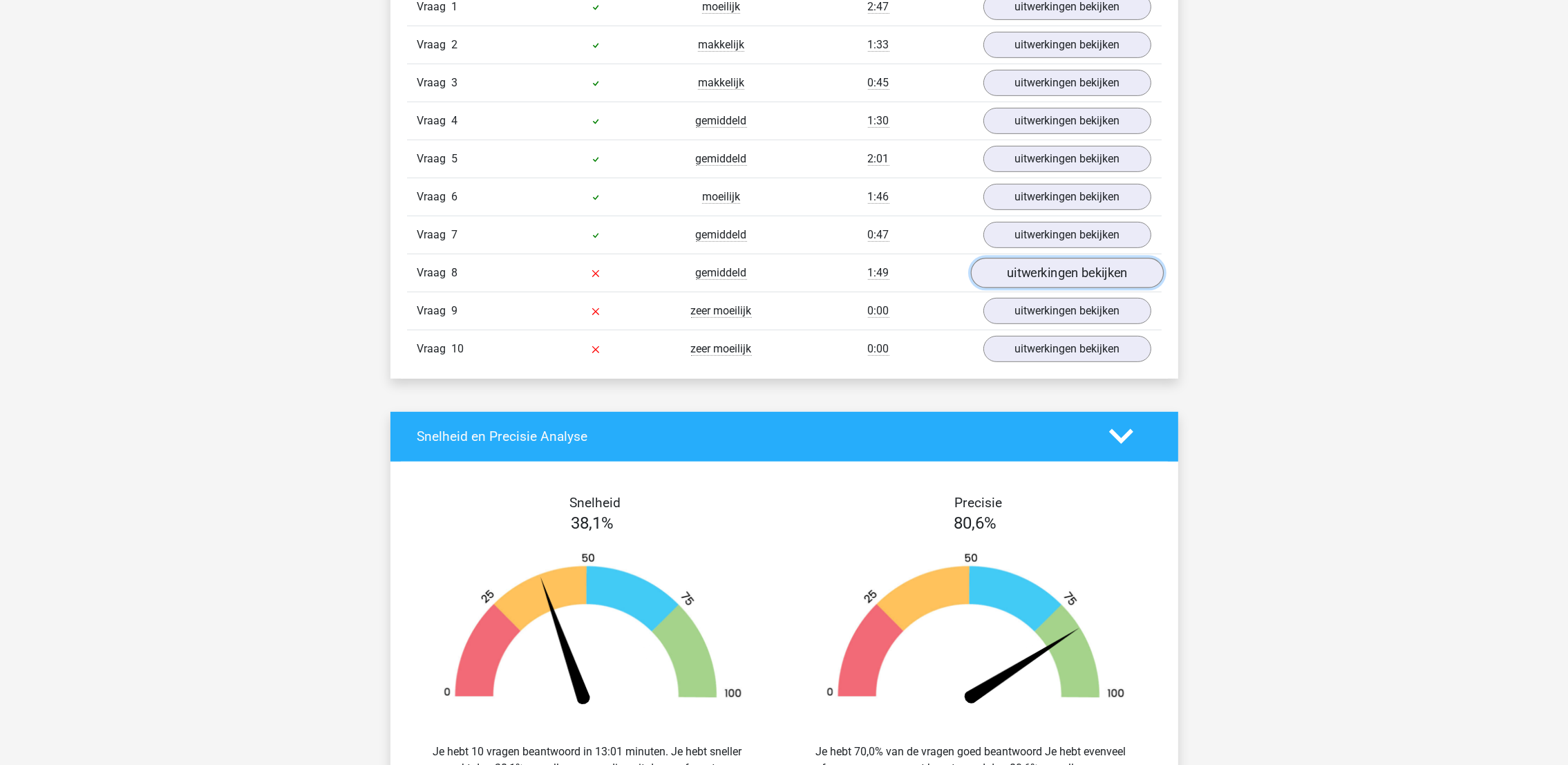
click at [1089, 275] on link "uitwerkingen bekijken" at bounding box center [1067, 273] width 193 height 31
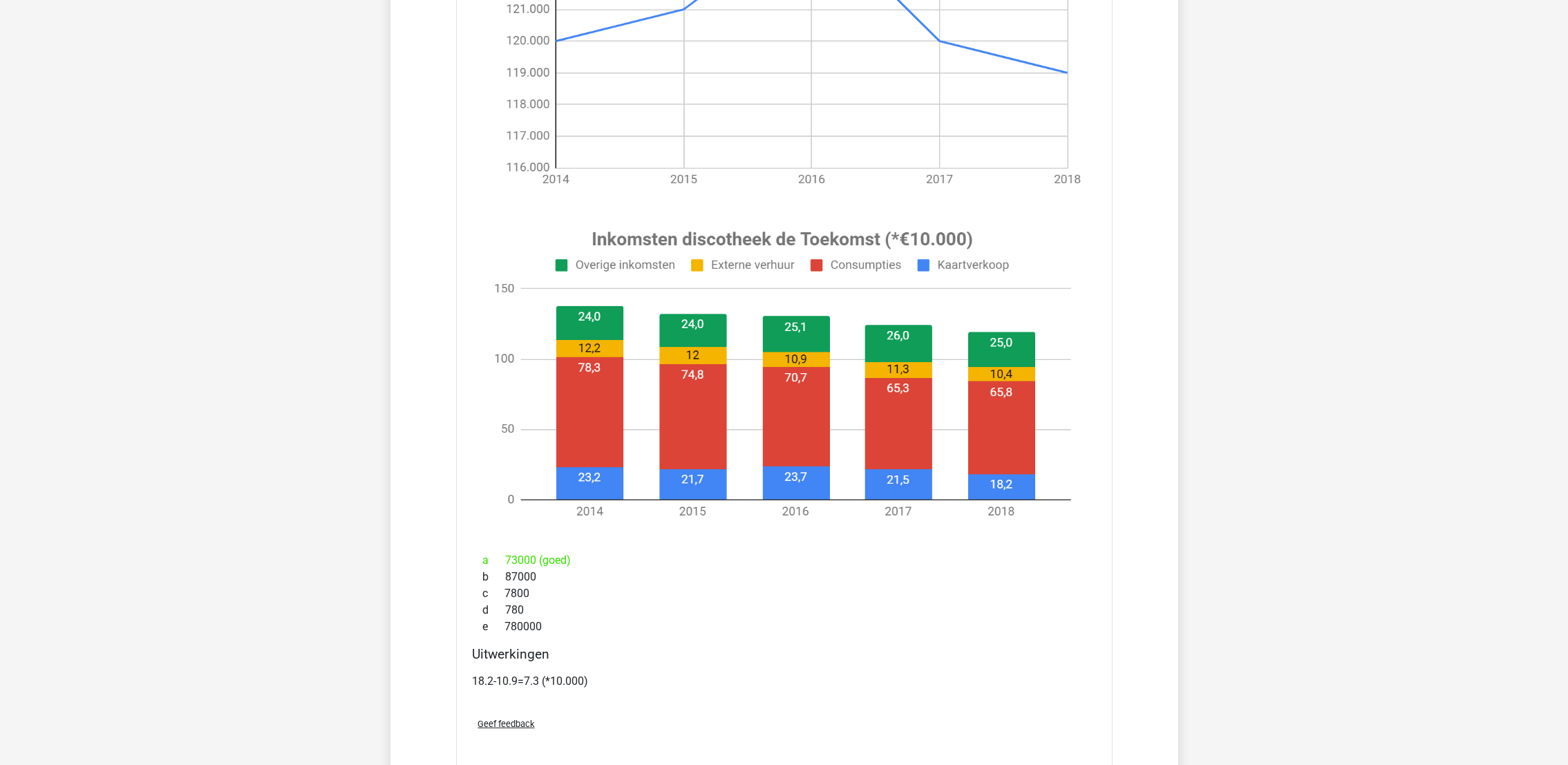
scroll to position [1451, 0]
